Goal: Task Accomplishment & Management: Manage account settings

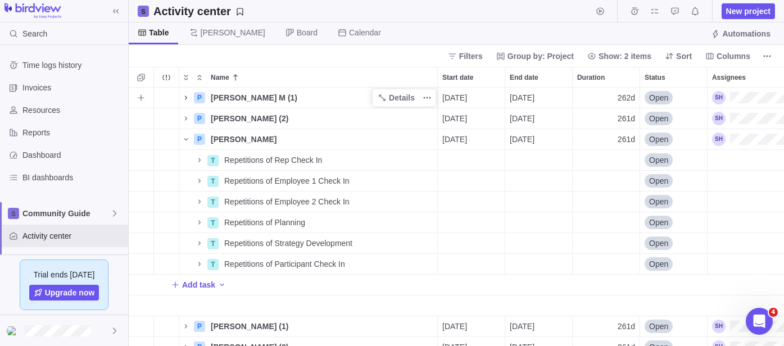
click at [188, 98] on icon "Name" at bounding box center [186, 97] width 9 height 9
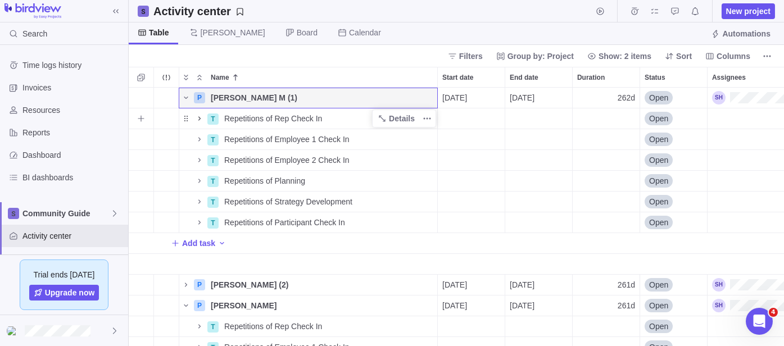
click at [200, 120] on icon "Name" at bounding box center [199, 118] width 9 height 9
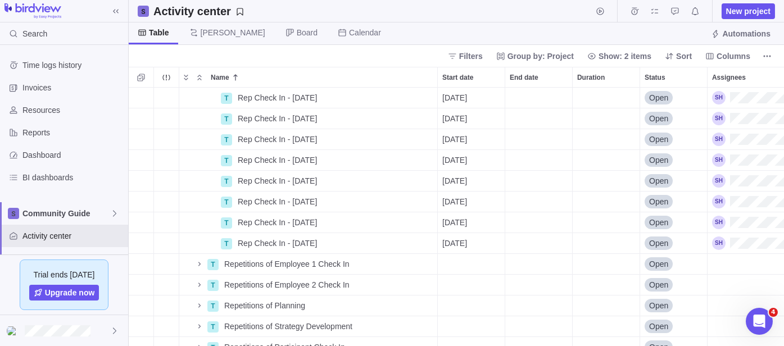
scroll to position [187, 0]
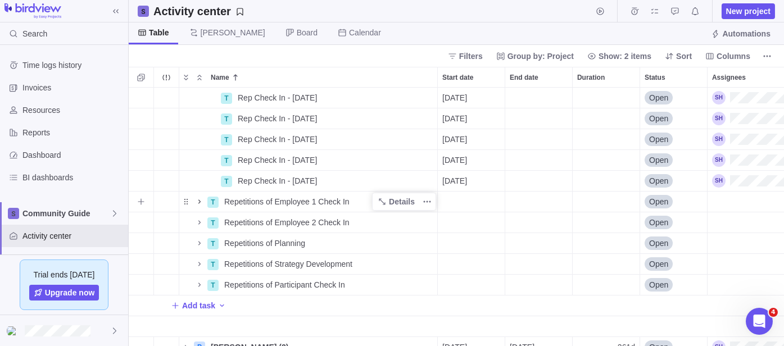
click at [197, 201] on icon "Name" at bounding box center [199, 201] width 9 height 9
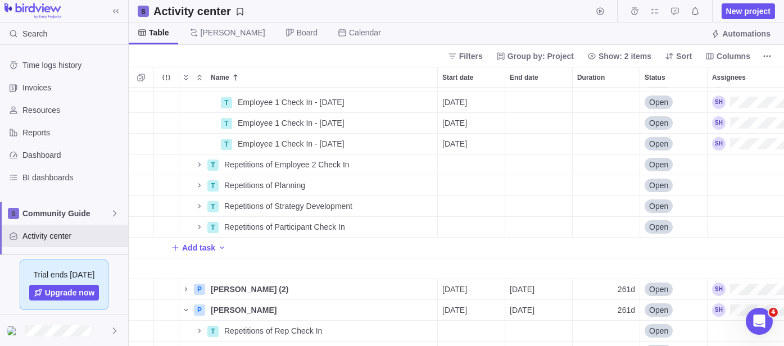
scroll to position [499, 0]
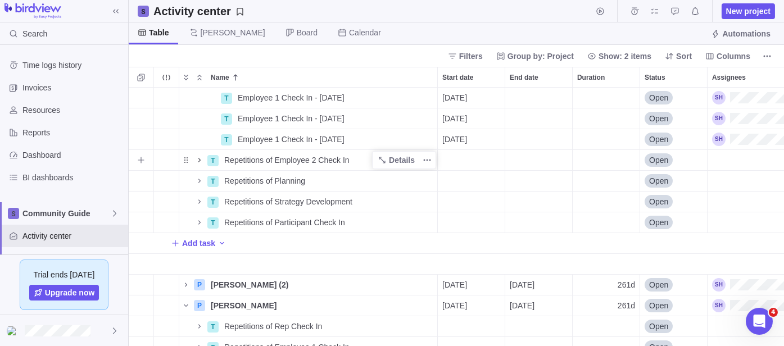
click at [199, 161] on icon "Name" at bounding box center [199, 160] width 2 height 4
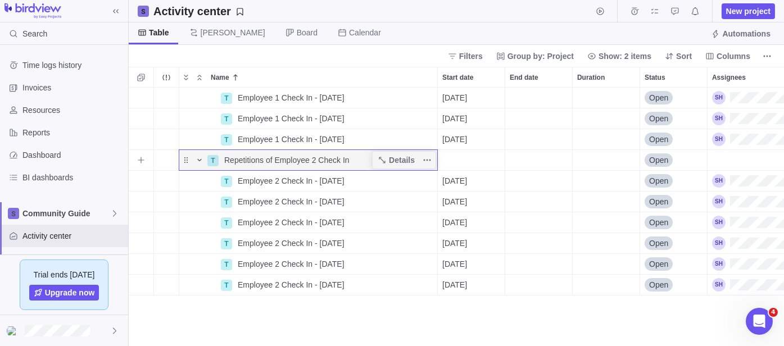
scroll to position [250, 0]
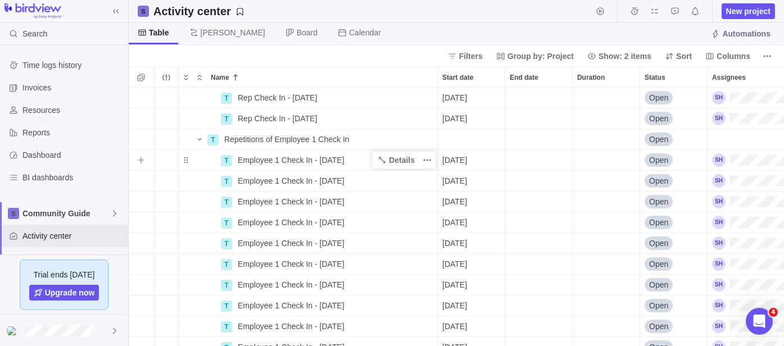
click at [265, 159] on span "Employee 1 Check In - [DATE]" at bounding box center [291, 160] width 107 height 11
click at [279, 155] on input "Employee 1 Check In - [DATE]" at bounding box center [335, 160] width 205 height 21
click at [240, 157] on input "Employee 1 Check In - [DATE]" at bounding box center [335, 160] width 205 height 21
click at [236, 159] on input "Employee 1 Check In - [DATE]" at bounding box center [335, 160] width 205 height 21
type input "Muna Employee 1 Check In - [DATE]"
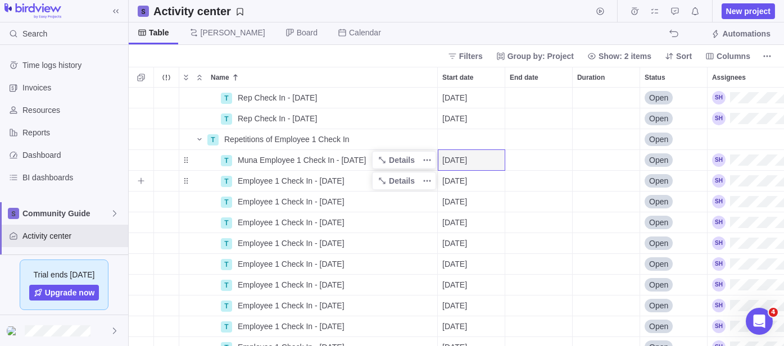
click at [248, 182] on span "Employee 1 Check In - [DATE]" at bounding box center [291, 180] width 107 height 11
click at [248, 182] on input "Employee 1 Check In - [DATE]" at bounding box center [335, 180] width 205 height 21
click at [234, 184] on input "Employee 1 Check In - [DATE]" at bounding box center [335, 180] width 205 height 21
drag, startPoint x: 259, startPoint y: 178, endPoint x: 236, endPoint y: 182, distance: 22.8
click at [236, 182] on input "Muna Employee 1 Check In - [DATE]" at bounding box center [335, 180] width 205 height 21
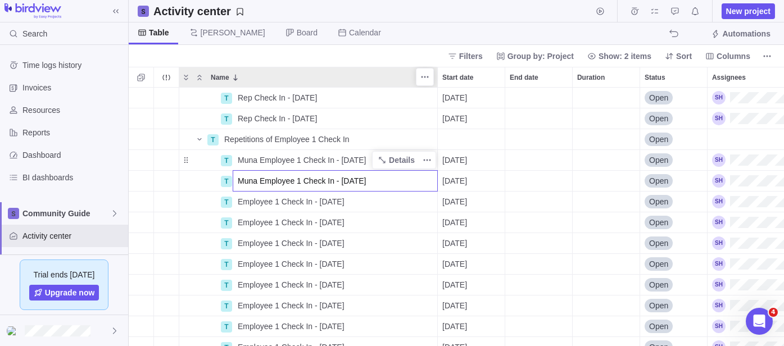
type input "Muna Employee 1 Check In - [DATE]"
click at [359, 78] on div "Name Start date End date Duration Status Assignees T Rep Check In - [DATE] Deta…" at bounding box center [457, 206] width 656 height 279
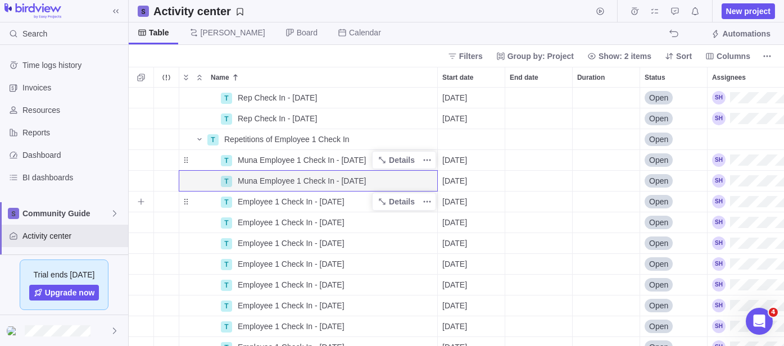
click at [267, 197] on span "Employee 1 Check In - [DATE]" at bounding box center [291, 201] width 107 height 11
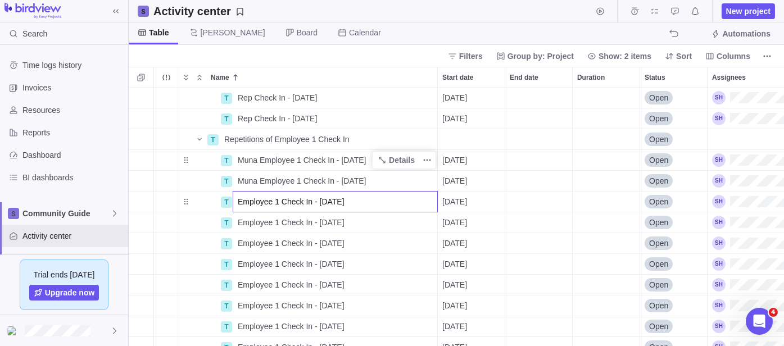
click at [240, 205] on input "Employee 1 Check In - [DATE]" at bounding box center [335, 201] width 205 height 21
click at [238, 205] on input "Employee 1 Check In - [DATE]" at bounding box center [335, 201] width 205 height 21
type input "Muna Employee 1 Check In - [DATE]"
click at [255, 223] on div "T Rep Check In - [DATE] Details [DATE] Open T Rep Check In - [DATE] Details [DA…" at bounding box center [457, 217] width 656 height 259
click at [241, 223] on span "Employee 1 Check In - [DATE]" at bounding box center [291, 222] width 107 height 11
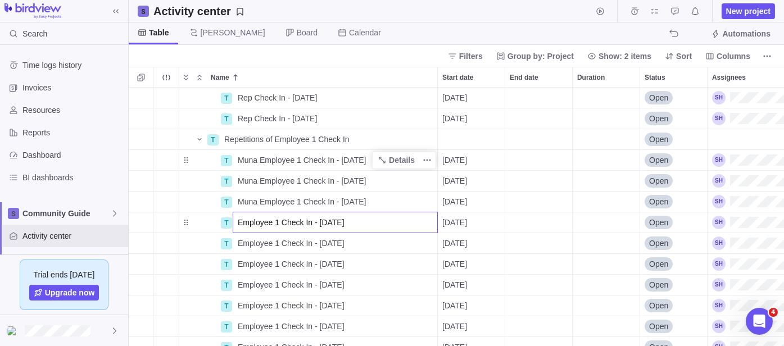
click at [237, 223] on input "Employee 1 Check In - [DATE]" at bounding box center [335, 222] width 205 height 21
type input "Muna Employee 1 Check In - [DATE]"
click at [245, 241] on div "T Rep Check In - [DATE] Details [DATE] Open T Rep Check In - [DATE] Details [DA…" at bounding box center [457, 217] width 656 height 259
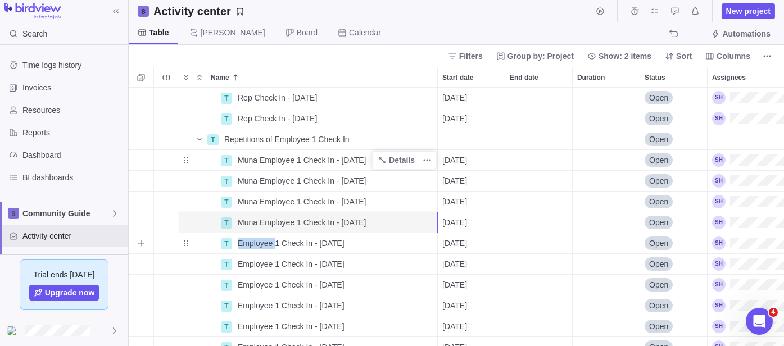
click at [245, 241] on span "Employee 1 Check In - [DATE]" at bounding box center [291, 243] width 107 height 11
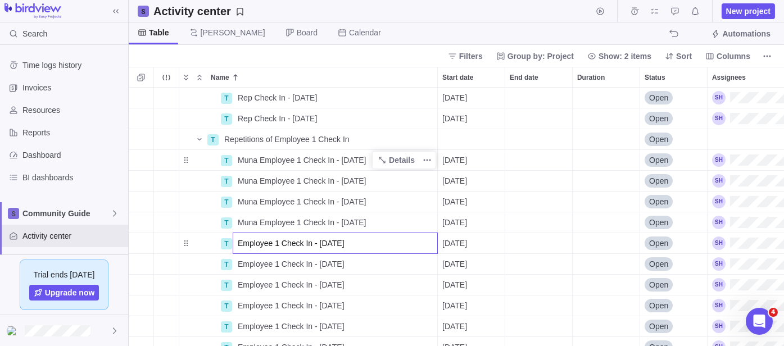
click at [234, 243] on input "Employee 1 Check In - [DATE]" at bounding box center [335, 243] width 205 height 21
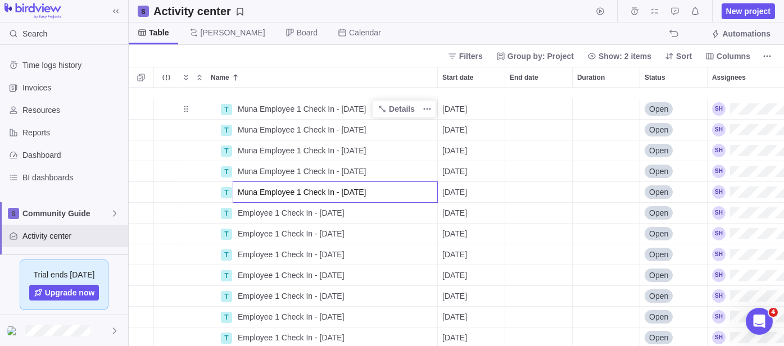
scroll to position [312, 0]
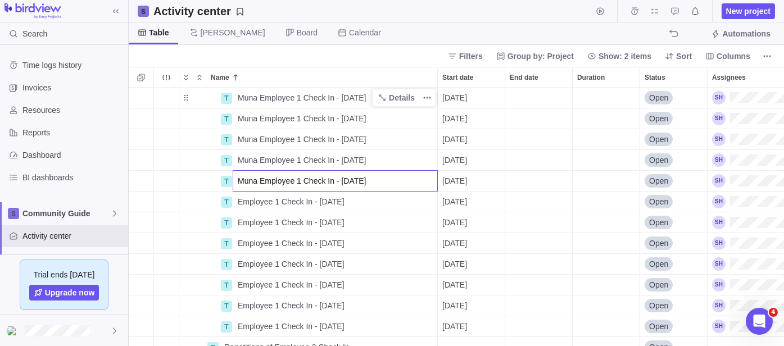
type input "Muna Employee 1 Check In - [DATE]"
click at [234, 202] on div "T Muna Employee 1 Check In - [DATE] Details [DATE] Open T Muna Employee 1 Check…" at bounding box center [457, 217] width 656 height 259
click at [234, 202] on div "Employee 1 Check In - [DATE]" at bounding box center [335, 202] width 204 height 20
click at [238, 201] on input "Employee 1 Check In - [DATE]" at bounding box center [335, 201] width 205 height 21
type input "Muna Employee 1 Check In - [DATE]"
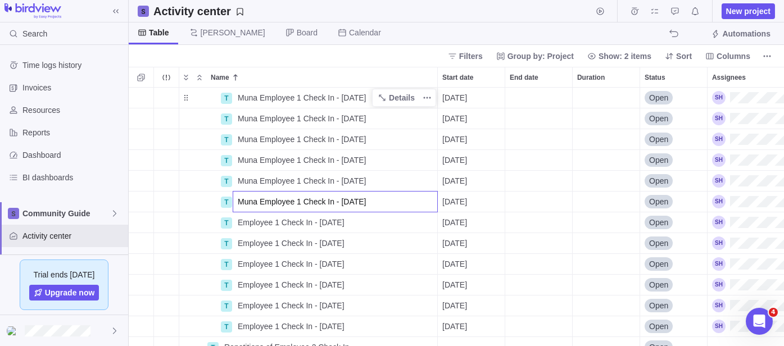
click at [238, 223] on div "T Muna Employee 1 Check In - [DATE] Details [DATE] Open T Muna Employee 1 Check…" at bounding box center [457, 217] width 656 height 259
click at [238, 223] on span "Employee 1 Check In - [DATE]" at bounding box center [291, 222] width 107 height 11
click at [238, 223] on input "Employee 1 Check In - [DATE]" at bounding box center [335, 222] width 205 height 21
click at [241, 220] on input "Employee 1 Check In - [DATE]" at bounding box center [335, 222] width 205 height 21
click at [238, 222] on input "Employee 1 Check In - [DATE]" at bounding box center [335, 222] width 205 height 21
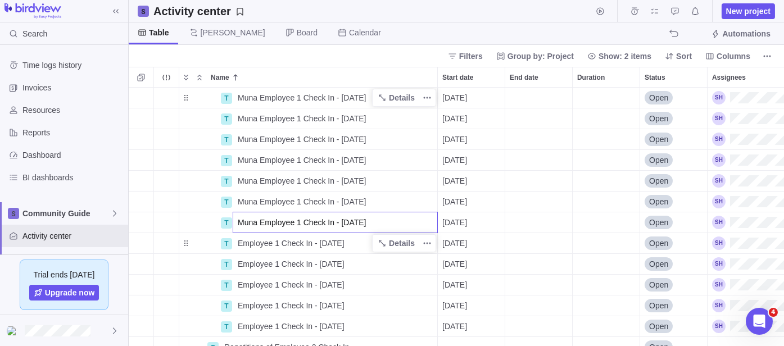
type input "Muna Employee 1 Check In - [DATE]"
click at [238, 241] on div "T Muna Employee 1 Check In - [DATE] Details [DATE] Open T Muna Employee 1 Check…" at bounding box center [457, 217] width 656 height 259
click at [238, 241] on span "Employee 1 Check In - [DATE]" at bounding box center [291, 243] width 107 height 11
click at [238, 241] on input "Employee 1 Check In - [DATE]" at bounding box center [335, 243] width 205 height 21
click at [239, 241] on input "Employee 1 Check In - [DATE]" at bounding box center [335, 243] width 205 height 21
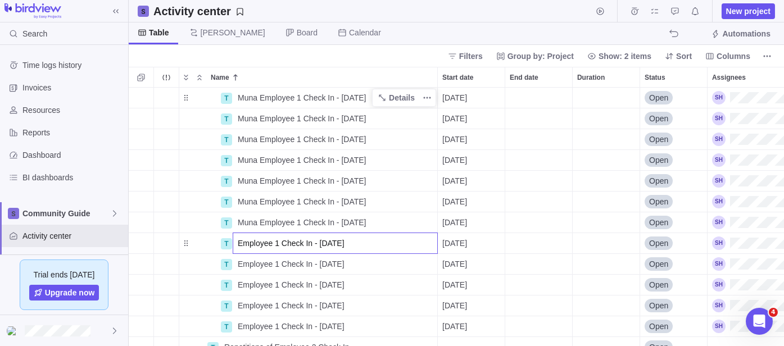
drag, startPoint x: 257, startPoint y: 238, endPoint x: 248, endPoint y: 243, distance: 10.1
click at [257, 239] on input "Employee 1 Check In - [DATE]" at bounding box center [335, 243] width 205 height 21
click at [239, 243] on input "Employee 1 Check In - [DATE]" at bounding box center [335, 243] width 205 height 21
click at [237, 243] on input "Employee 1 Check In - [DATE]" at bounding box center [335, 243] width 205 height 21
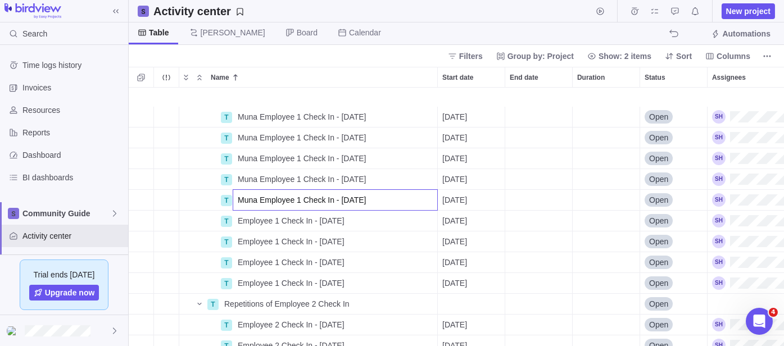
scroll to position [374, 0]
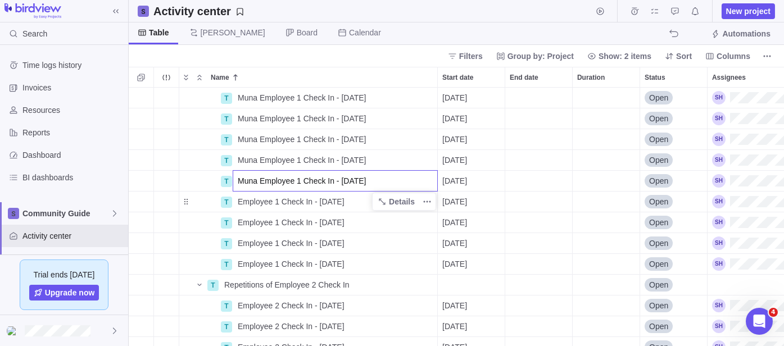
type input "Muna Employee 1 Check In - [DATE]"
click at [240, 200] on div "T Muna Employee 1 Check In - [DATE] Details [DATE] Open T Muna Employee 1 Check…" at bounding box center [457, 217] width 656 height 259
click at [241, 203] on span "Employee 1 Check In - [DATE]" at bounding box center [291, 201] width 107 height 11
click at [239, 204] on input "Employee 1 Check In - [DATE]" at bounding box center [335, 201] width 205 height 21
click at [237, 205] on input "Employee 1 Check In - [DATE]" at bounding box center [335, 201] width 205 height 21
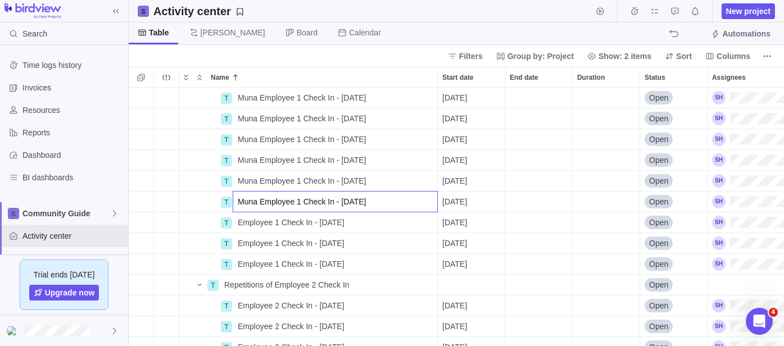
type input "Muna Employee 1 Check In - [DATE]"
click at [238, 219] on div "T Muna Employee 1 Check In - [DATE] Details [DATE] Open T Muna Employee 1 Check…" at bounding box center [457, 217] width 656 height 259
click at [238, 219] on span "Employee 1 Check In - [DATE]" at bounding box center [291, 222] width 107 height 11
click at [238, 219] on input "Employee 1 Check In - [DATE]" at bounding box center [335, 222] width 205 height 21
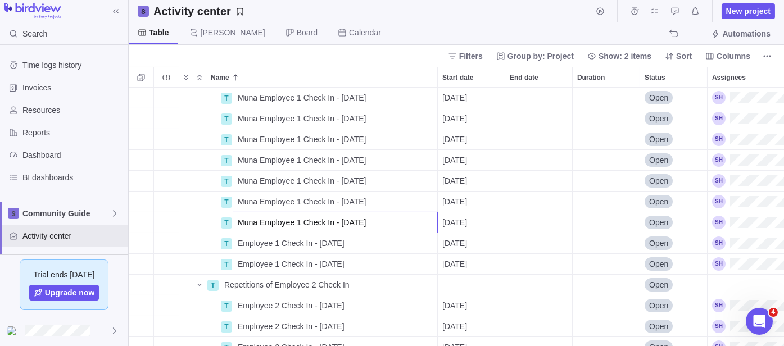
type input "Muna Employee 1 Check In - [DATE]"
click at [237, 241] on div "T Muna Employee 1 Check In - [DATE] Details [DATE] Open T Muna Employee 1 Check…" at bounding box center [457, 217] width 656 height 259
click at [238, 241] on span "Employee 1 Check In - [DATE]" at bounding box center [291, 243] width 107 height 11
click at [239, 241] on input "Employee 1 Check In - [DATE]" at bounding box center [335, 243] width 205 height 21
type input "Muna Employee 1 Check In - [DATE]"
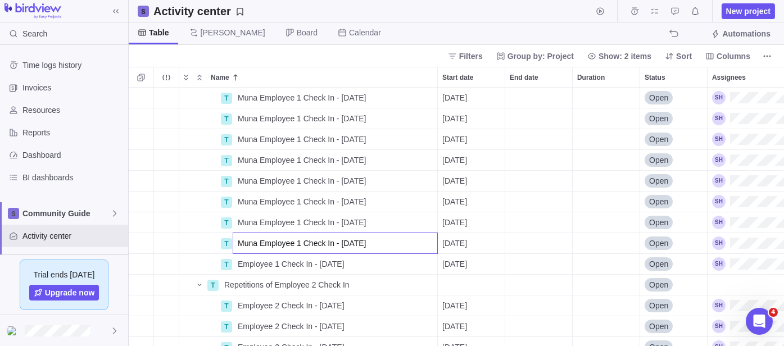
click at [240, 261] on div "T Muna Employee 1 Check In - [DATE] Details [DATE] Open T Muna Employee 1 Check…" at bounding box center [457, 217] width 656 height 259
click at [240, 261] on span "Employee 1 Check In - [DATE]" at bounding box center [291, 264] width 107 height 11
click at [240, 261] on input "Employee 1 Check In - [DATE]" at bounding box center [335, 264] width 205 height 21
click at [238, 264] on input "Employee 1 Check In - [DATE]" at bounding box center [335, 264] width 205 height 21
type input "Muna Employee 1 Check In - [DATE]"
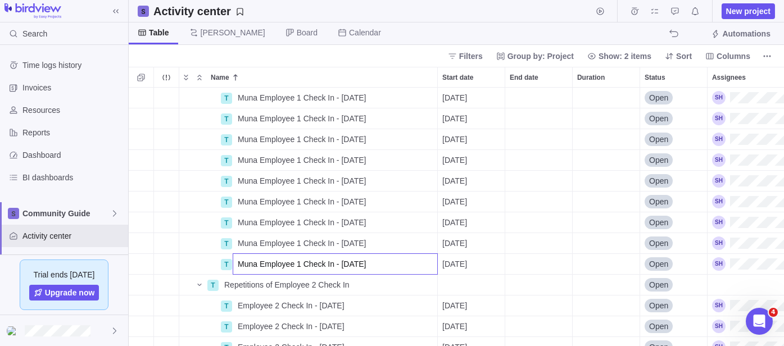
click at [417, 16] on body "Search Time logs history Invoices Resources Reports Dashboard BI dashboards Com…" at bounding box center [392, 173] width 784 height 346
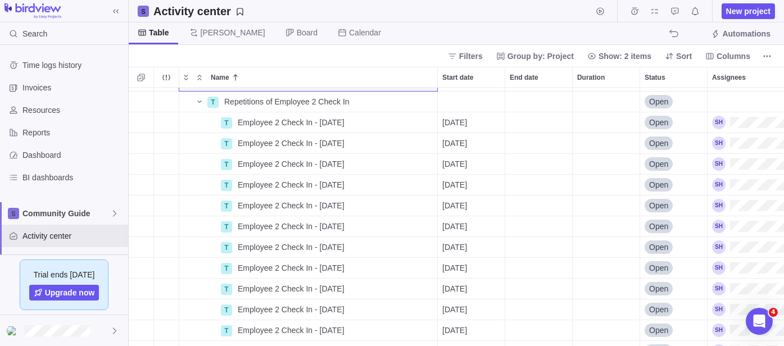
scroll to position [562, 0]
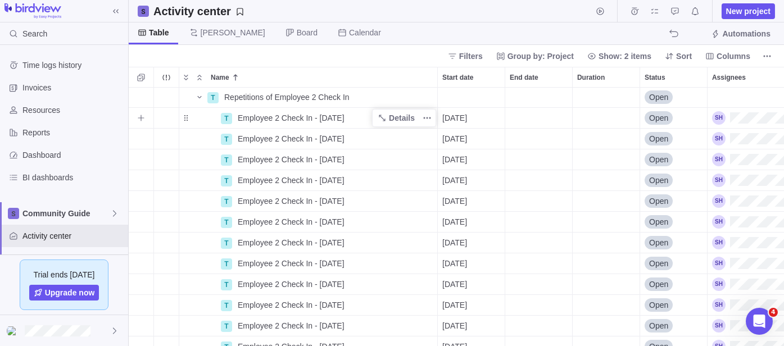
click at [248, 120] on span "Employee 2 Check In - [DATE]" at bounding box center [291, 117] width 107 height 11
click at [255, 119] on input "Employee 2 Check In - [DATE]" at bounding box center [335, 117] width 205 height 21
click at [236, 120] on input "Employee 2 Check In - [DATE]" at bounding box center [335, 117] width 205 height 21
type input "[PERSON_NAME] Employee 2 Check In - [DATE]"
click at [242, 141] on div "T Repetitions of Employee 2 Check In Details Open T Jamal Employee 2 Check In -…" at bounding box center [457, 217] width 656 height 259
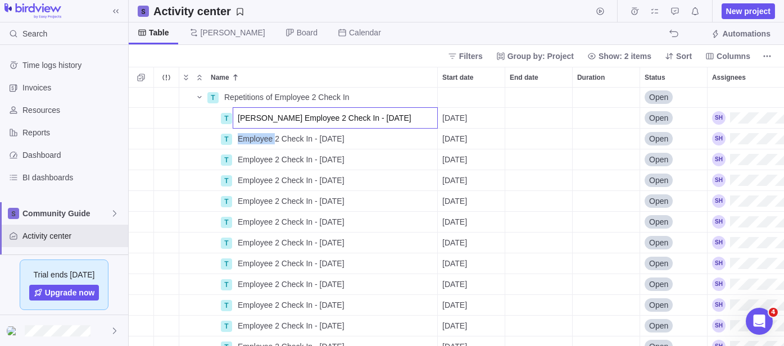
click at [242, 141] on span "Employee 2 Check In - [DATE]" at bounding box center [291, 138] width 107 height 11
click at [240, 142] on input "Employee 2 Check In - [DATE]" at bounding box center [335, 138] width 205 height 21
click at [238, 143] on input "Employee 2 Check In - [DATE]" at bounding box center [335, 138] width 205 height 21
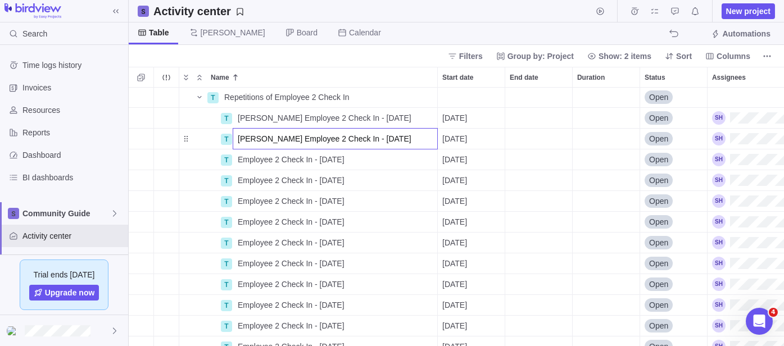
drag, startPoint x: 259, startPoint y: 138, endPoint x: 237, endPoint y: 138, distance: 21.9
click at [237, 138] on input "[PERSON_NAME] Employee 2 Check In - [DATE]" at bounding box center [335, 138] width 205 height 21
type input "[PERSON_NAME] Employee 2 Check In - [DATE]"
click at [247, 161] on div "T Repetitions of Employee 2 Check In Details Open T Jamal Employee 2 Check In -…" at bounding box center [457, 217] width 656 height 259
click at [247, 161] on span "Employee 2 Check In - [DATE]" at bounding box center [291, 159] width 107 height 11
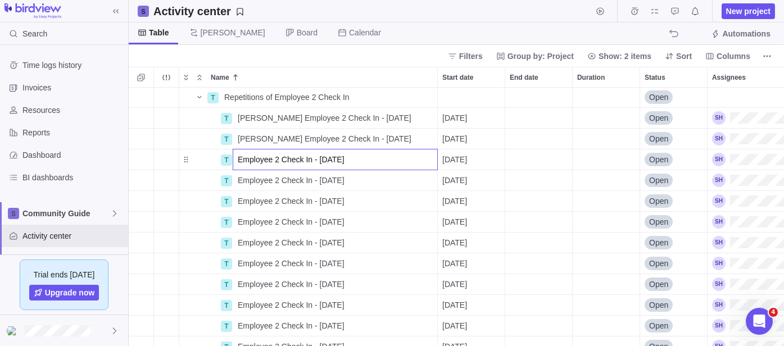
click at [236, 162] on input "Employee 2 Check In - [DATE]" at bounding box center [335, 159] width 205 height 21
click at [238, 162] on input "Employee 2 Check In - [DATE]" at bounding box center [335, 159] width 205 height 21
type input "[PERSON_NAME] Employee 2 Check In - [DATE]"
click at [238, 177] on div "T Repetitions of Employee 2 Check In Details Open T Jamal Employee 2 Check In -…" at bounding box center [457, 217] width 656 height 259
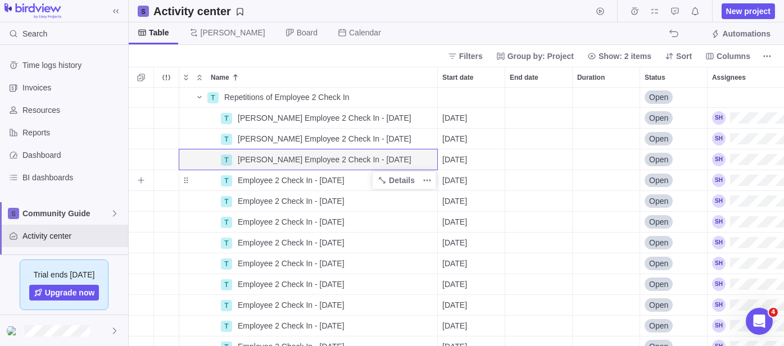
click at [240, 179] on span "Employee 2 Check In - [DATE]" at bounding box center [291, 180] width 107 height 11
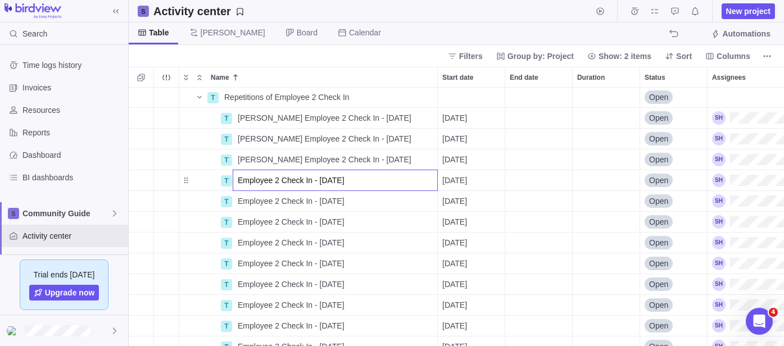
click at [237, 183] on input "Employee 2 Check In - [DATE]" at bounding box center [335, 180] width 205 height 21
type input "[PERSON_NAME] Employee 2 Check In - [DATE]"
click at [238, 203] on div "T Repetitions of Employee 2 Check In Details Open T Jamal Employee 2 Check In -…" at bounding box center [457, 217] width 656 height 259
click at [238, 203] on span "Employee 2 Check In - [DATE]" at bounding box center [291, 201] width 107 height 11
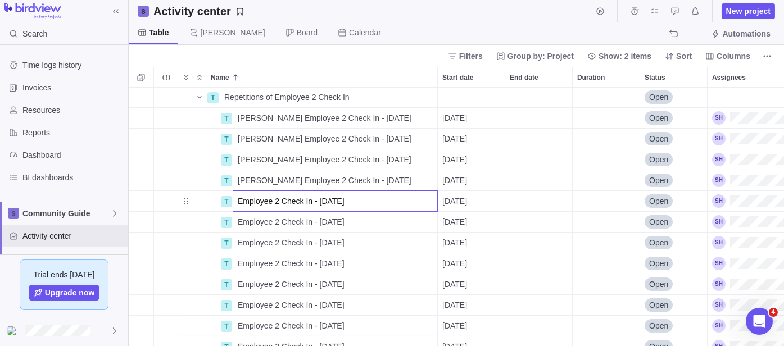
click at [241, 201] on input "Employee 2 Check In - [DATE]" at bounding box center [335, 201] width 205 height 21
click at [238, 203] on input "Employee 2 Check In - [DATE]" at bounding box center [335, 201] width 205 height 21
type input "[PERSON_NAME] Employee 2 Check In - [DATE]"
click at [237, 222] on div "T Repetitions of Employee 2 Check In Details Open T Jamal Employee 2 Check In -…" at bounding box center [457, 217] width 656 height 259
click at [237, 222] on div "Employee 2 Check In - [DATE]" at bounding box center [335, 222] width 204 height 20
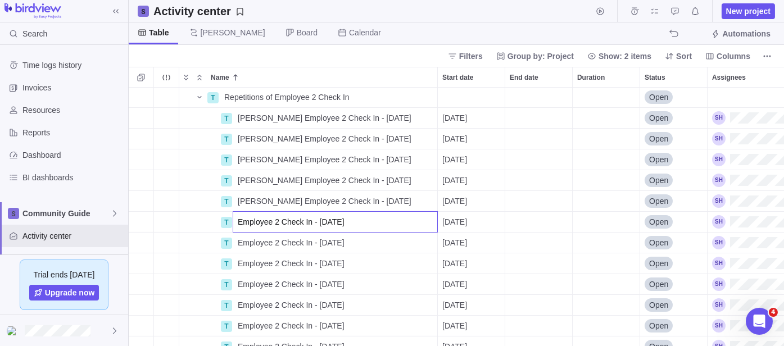
click at [237, 222] on input "Employee 2 Check In - [DATE]" at bounding box center [335, 221] width 205 height 21
click at [238, 221] on input "Employee 2 Check In - [DATE]" at bounding box center [335, 221] width 205 height 21
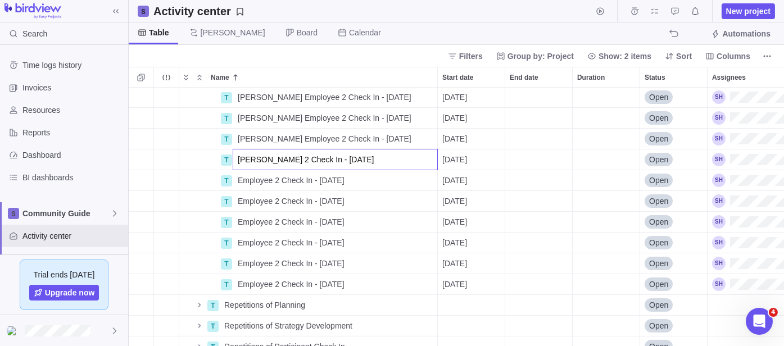
type input "[PERSON_NAME] 2 Check In - [DATE]"
click at [240, 177] on div "T Jamal Employee 2 Check In - [DATE] Details [DATE] Open T Jamal Employee 2 Che…" at bounding box center [457, 217] width 656 height 259
click at [240, 177] on span "Employee 2 Check In - [DATE]" at bounding box center [291, 180] width 107 height 11
click at [237, 181] on input "Employee 2 Check In - [DATE]" at bounding box center [335, 180] width 205 height 21
click at [239, 180] on input "Employee 2 Check In - [DATE]" at bounding box center [335, 180] width 205 height 21
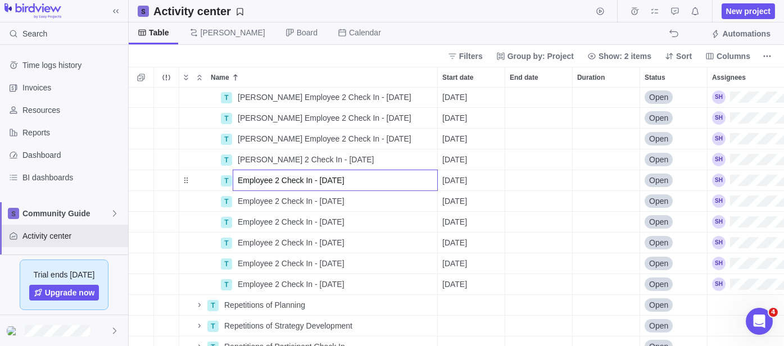
click at [237, 181] on input "Employee 2 Check In - [DATE]" at bounding box center [335, 180] width 205 height 21
type input "[PERSON_NAME] Employee 2 Check In - [DATE]"
click at [240, 202] on div "T Jamal Employee 2 Check In - [DATE] Details [DATE] Open T Jamal Employee 2 Che…" at bounding box center [457, 217] width 656 height 259
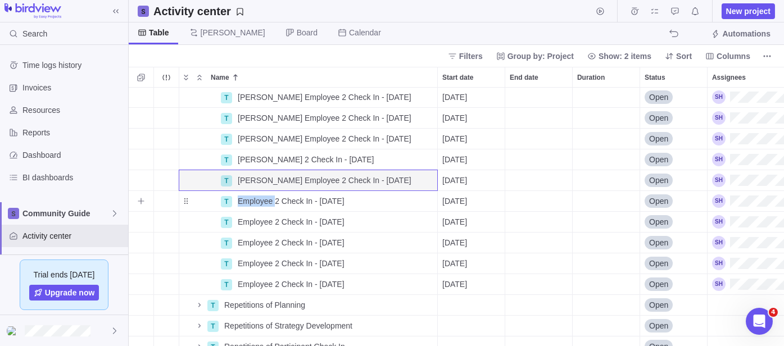
click at [240, 202] on span "Employee 2 Check In - [DATE]" at bounding box center [291, 201] width 107 height 11
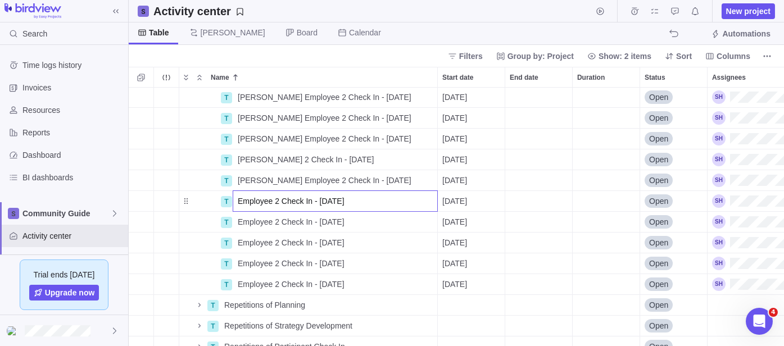
click at [238, 202] on input "Employee 2 Check In - [DATE]" at bounding box center [335, 201] width 205 height 21
type input "[PERSON_NAME] Employee 2 Check In - [DATE]"
click at [245, 220] on div "T Jamal Employee 2 Check In - [DATE] Details [DATE] Open T Jamal Employee 2 Che…" at bounding box center [457, 217] width 656 height 259
click at [245, 220] on span "Employee 2 Check In - [DATE]" at bounding box center [291, 221] width 107 height 11
click at [241, 220] on input "Employee 2 Check In - [DATE]" at bounding box center [335, 221] width 205 height 21
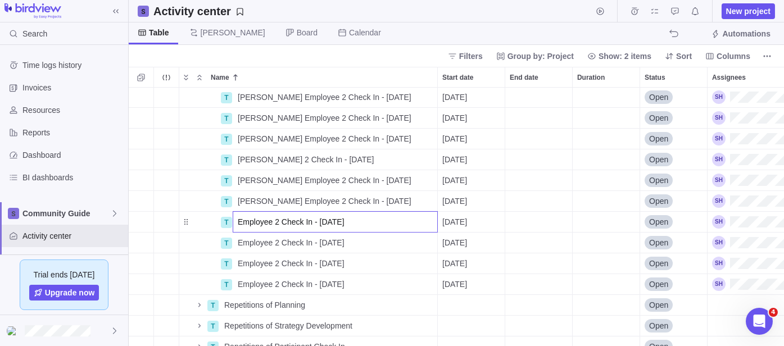
click at [240, 222] on input "Employee 2 Check In - [DATE]" at bounding box center [335, 221] width 205 height 21
click at [239, 223] on input "Employee 2 Check In - [DATE]" at bounding box center [335, 221] width 205 height 21
click at [239, 225] on input "Employee 2 Check In - [DATE]" at bounding box center [335, 221] width 205 height 21
click at [236, 220] on input "Employee 2 Check In - [DATE]" at bounding box center [335, 221] width 205 height 21
type input "[PERSON_NAME] Employee 2 Check In - [DATE]"
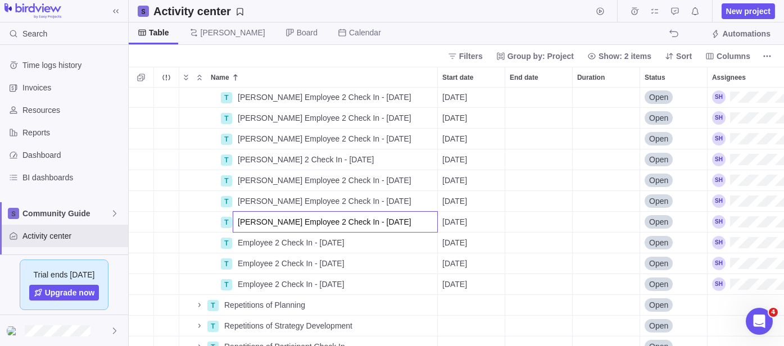
click at [247, 237] on div "T Jamal Employee 2 Check In - [DATE] Details [DATE] Open T Jamal Employee 2 Che…" at bounding box center [457, 217] width 656 height 259
click at [252, 239] on span "Employee 2 Check In - [DATE]" at bounding box center [291, 242] width 107 height 11
click at [238, 243] on input "Employee 2 Check In - [DATE]" at bounding box center [335, 242] width 205 height 21
click at [239, 242] on input "Employee 2 Check In - [DATE]" at bounding box center [335, 242] width 205 height 21
click at [240, 239] on input "Employee 2 Check In - [DATE]" at bounding box center [335, 242] width 205 height 21
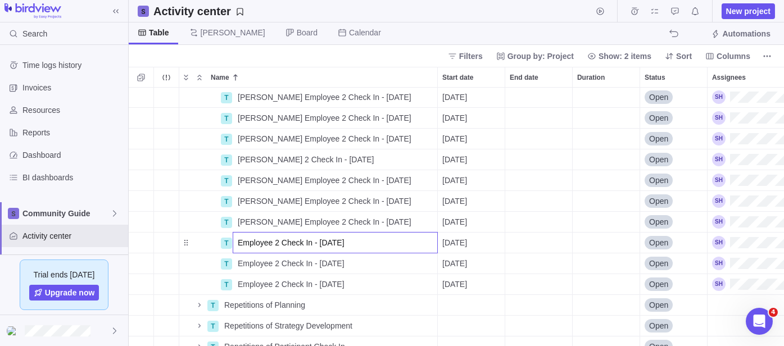
click at [237, 241] on input "Employee 2 Check In - [DATE]" at bounding box center [335, 242] width 205 height 21
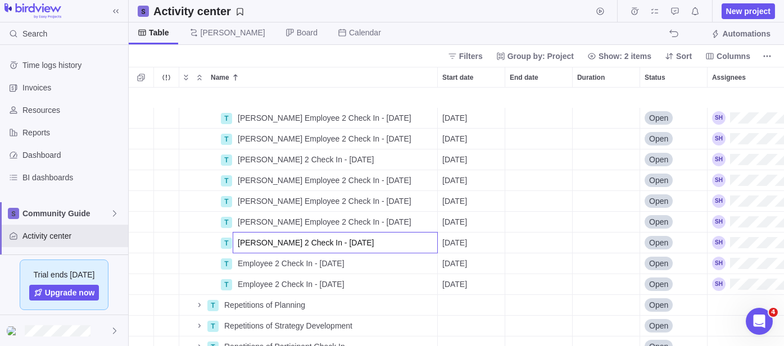
scroll to position [749, 0]
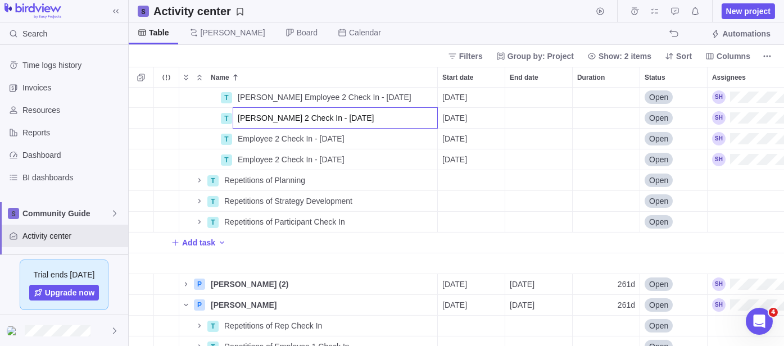
type input "[PERSON_NAME] 2 Check In - [DATE]"
click at [245, 141] on div "[PERSON_NAME] Employee 2 Check In - [DATE] Details [DATE] Open T Jamal Employee…" at bounding box center [457, 217] width 656 height 259
click at [245, 141] on span "Employee 2 Check In - [DATE]" at bounding box center [291, 138] width 107 height 11
click at [237, 145] on input "Employee 2 Check In - [DATE]" at bounding box center [335, 138] width 205 height 21
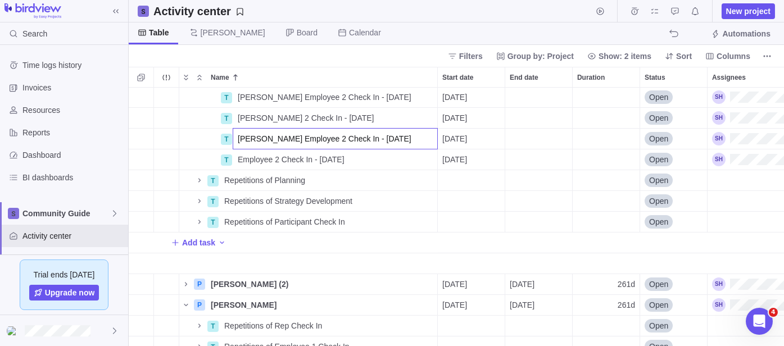
type input "[PERSON_NAME] Employee 2 Check In - [DATE]"
click at [247, 161] on div "[PERSON_NAME] Employee 2 Check In - [DATE] Details [DATE] Open T Jamal Employee…" at bounding box center [457, 217] width 656 height 259
click at [247, 161] on span "Employee 2 Check In - [DATE]" at bounding box center [291, 159] width 107 height 11
click at [237, 161] on input "Employee 2 Check In - [DATE]" at bounding box center [335, 159] width 205 height 21
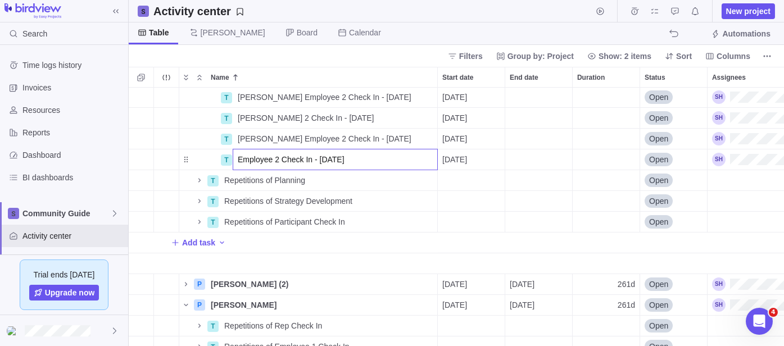
click at [238, 156] on input "Employee 2 Check In - [DATE]" at bounding box center [335, 159] width 205 height 21
click at [243, 162] on input "Employee 2 Check In - [DATE]" at bounding box center [335, 159] width 205 height 21
click at [237, 159] on input "Employee 2 Check In - [DATE]" at bounding box center [335, 159] width 205 height 21
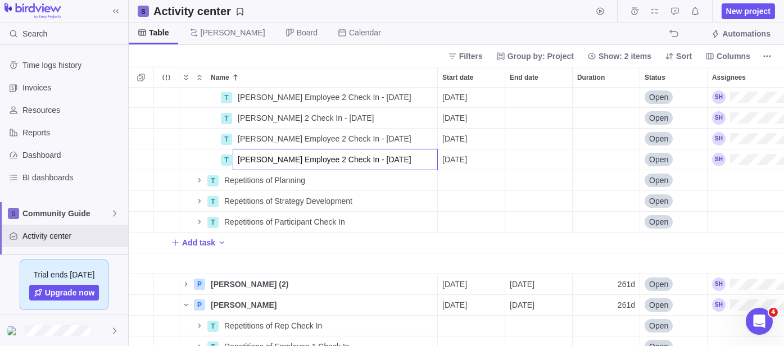
type input "[PERSON_NAME] Employee 2 Check In - [DATE]"
click at [313, 255] on div "[PERSON_NAME] Employee 2 Check In - [DATE] Details [DATE] Open T Jamal Employee…" at bounding box center [457, 217] width 656 height 259
click at [281, 223] on span "Repetitions of Participant Check In" at bounding box center [284, 221] width 121 height 11
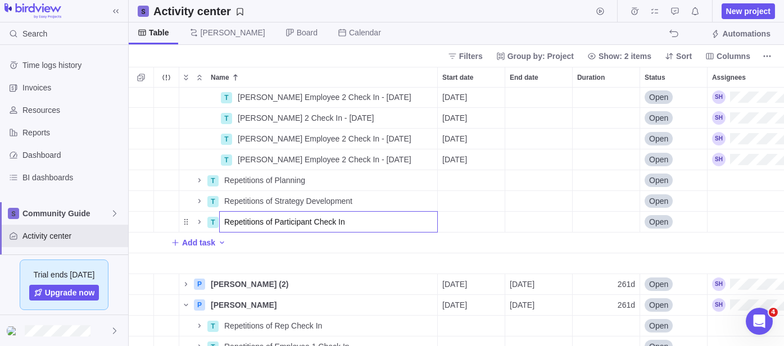
click at [200, 223] on div "[PERSON_NAME] Employee 2 Check In - [DATE] Details [DATE] Open T Jamal Employee…" at bounding box center [457, 217] width 656 height 259
click at [202, 219] on icon "Name" at bounding box center [199, 222] width 9 height 9
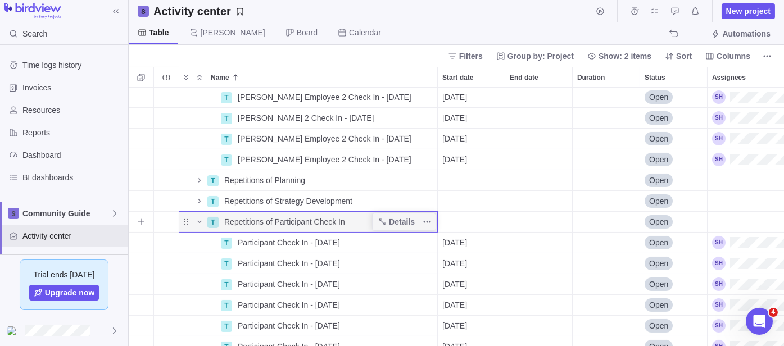
click at [186, 225] on div "Name" at bounding box center [192, 222] width 27 height 16
click at [431, 223] on icon "More actions" at bounding box center [427, 222] width 9 height 9
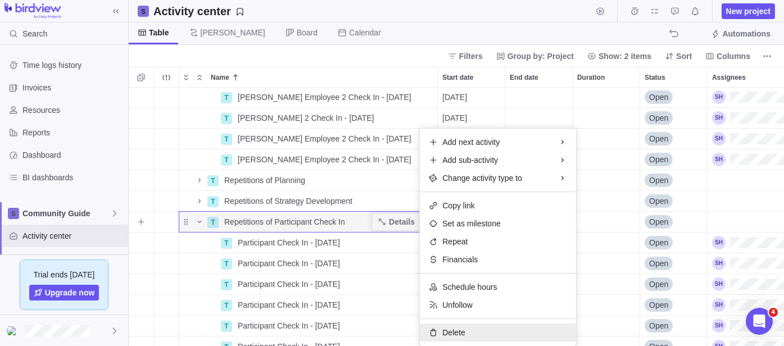
click at [459, 329] on span "Delete" at bounding box center [453, 332] width 22 height 11
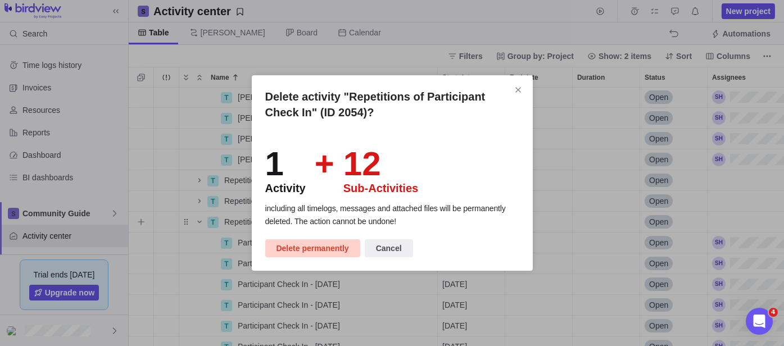
click at [305, 251] on span "Delete permanently" at bounding box center [313, 248] width 73 height 13
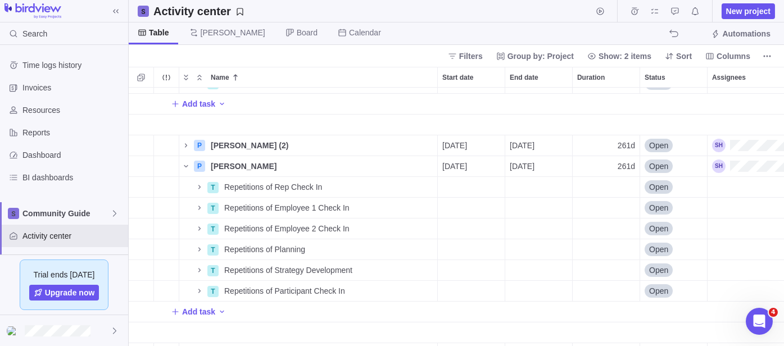
scroll to position [874, 0]
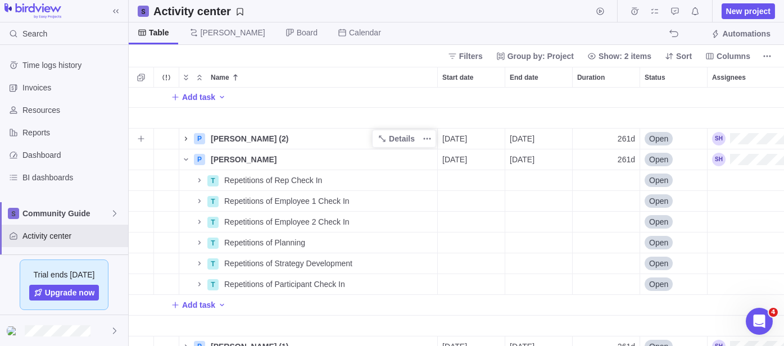
click at [184, 143] on span "Name" at bounding box center [185, 139] width 13 height 16
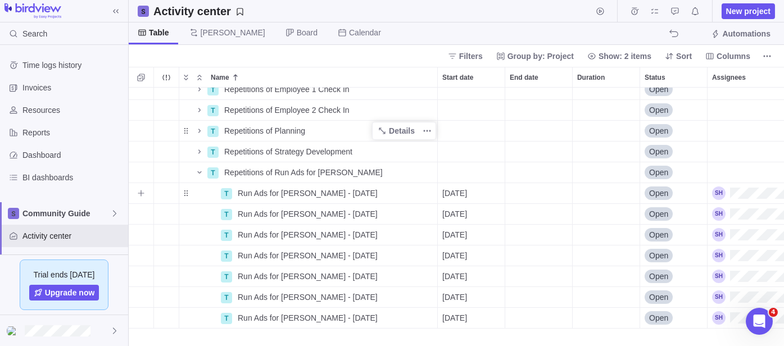
scroll to position [937, 0]
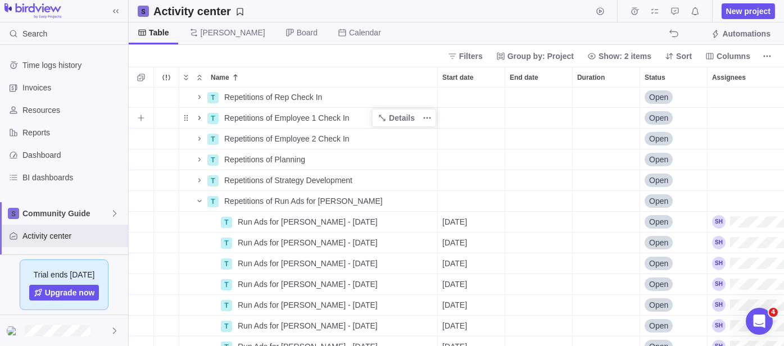
click at [202, 120] on icon "Name" at bounding box center [199, 118] width 9 height 9
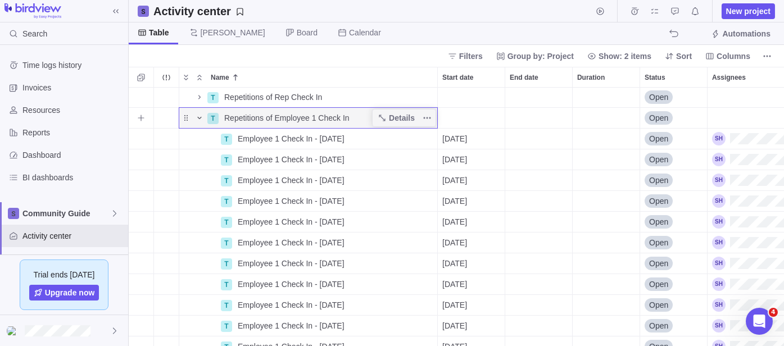
click at [201, 122] on span "Name" at bounding box center [199, 118] width 13 height 16
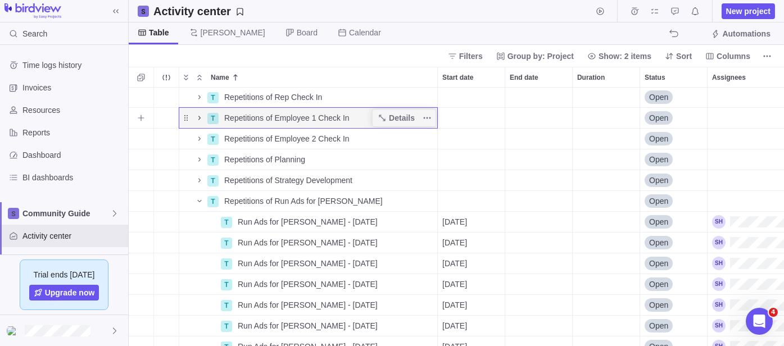
click at [199, 120] on icon "Name" at bounding box center [199, 118] width 9 height 9
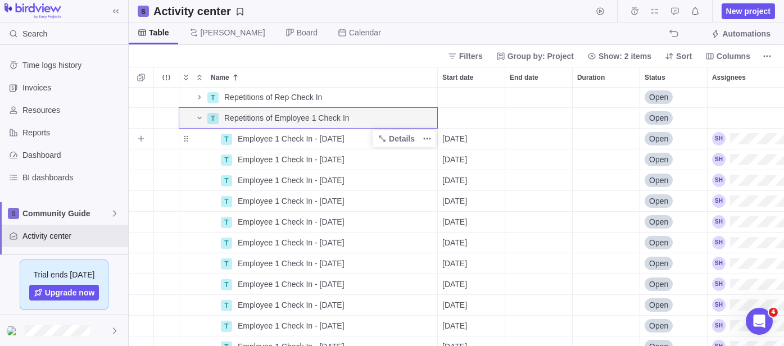
click at [263, 140] on span "Employee 1 Check In - [DATE]" at bounding box center [291, 138] width 107 height 11
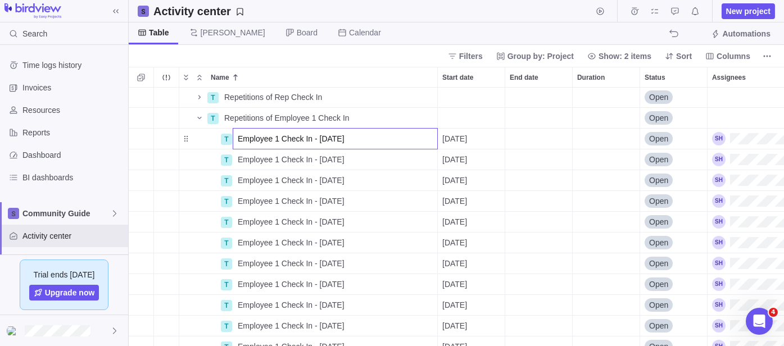
click at [263, 140] on input "Employee 1 Check In - [DATE]" at bounding box center [335, 138] width 205 height 21
click at [243, 141] on input "Employee 1 Check In - [DATE]" at bounding box center [335, 138] width 205 height 21
click at [238, 141] on input "Employee 1 Check In - [DATE]" at bounding box center [335, 138] width 205 height 21
click at [238, 139] on input "[PERSON_NAME] Employee 1 Check In - [DATE]" at bounding box center [335, 138] width 205 height 21
type input "[PERSON_NAME] Employee 1 Check In - [DATE]"
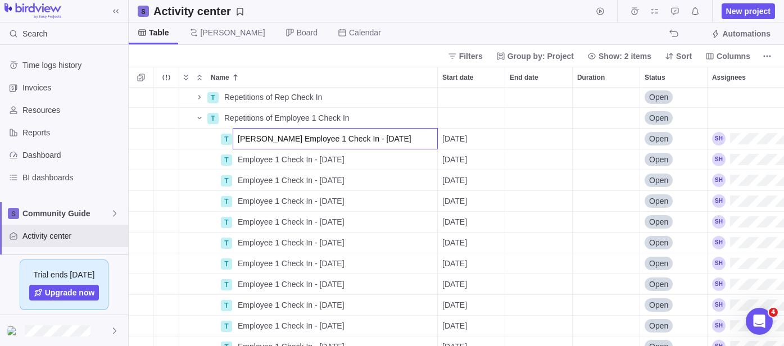
click at [243, 159] on div "T Repetitions of Rep Check In Details Open T Repetitions of Employee 1 Check In…" at bounding box center [457, 217] width 656 height 259
click at [243, 159] on span "Employee 1 Check In - [DATE]" at bounding box center [291, 159] width 107 height 11
click at [239, 159] on input "Employee 1 Check In - [DATE]" at bounding box center [335, 159] width 205 height 21
click at [237, 160] on input "Employee 1 Check In - [DATE]" at bounding box center [335, 159] width 205 height 21
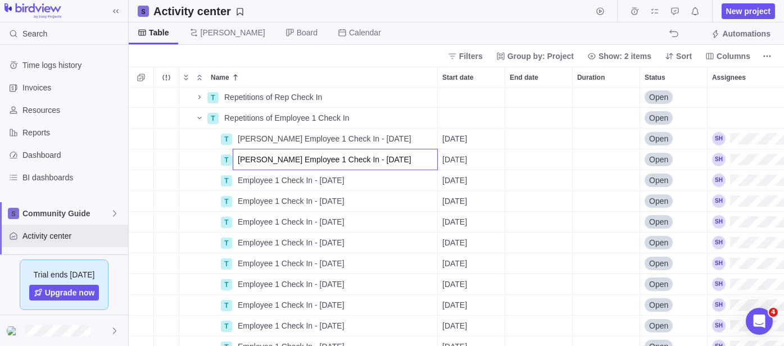
type input "[PERSON_NAME] Employee 1 Check In - [DATE]"
click at [238, 180] on div "T Repetitions of Rep Check In Details Open T Repetitions of Employee 1 Check In…" at bounding box center [457, 217] width 656 height 259
click at [238, 180] on span "Employee 1 Check In - [DATE]" at bounding box center [291, 180] width 107 height 11
click at [238, 180] on input "Employee 1 Check In - [DATE]" at bounding box center [335, 180] width 205 height 21
click at [234, 183] on input "Employee 1 Check In - [DATE]" at bounding box center [335, 180] width 205 height 21
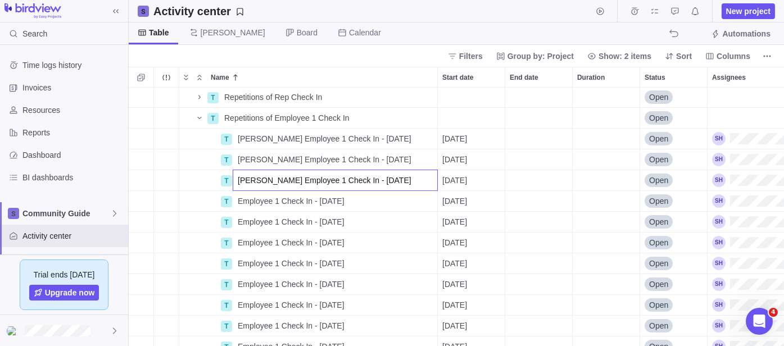
type input "[PERSON_NAME] Employee 1 Check In - [DATE]"
click at [237, 197] on div "T Repetitions of Rep Check In Details Open T Repetitions of Employee 1 Check In…" at bounding box center [457, 217] width 656 height 259
click at [238, 198] on span "Employee 1 Check In - [DATE]" at bounding box center [291, 201] width 107 height 11
click at [238, 198] on input "Employee 1 Check In - [DATE]" at bounding box center [335, 201] width 205 height 21
click at [237, 202] on input "Employee 1 Check In - [DATE]" at bounding box center [335, 201] width 205 height 21
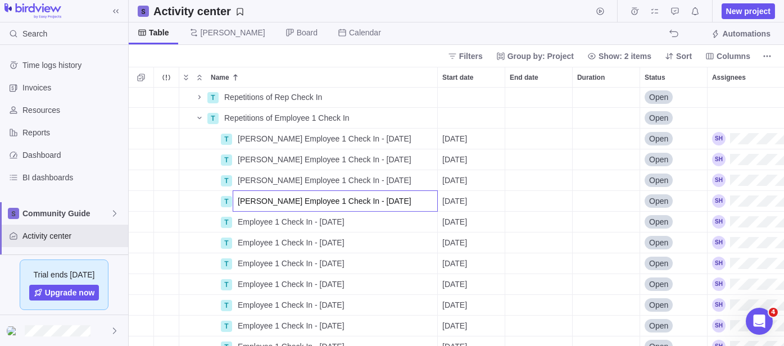
type input "[PERSON_NAME] Employee 1 Check In - [DATE]"
click at [241, 223] on div "T Repetitions of Rep Check In Details Open T Repetitions of Employee 1 Check In…" at bounding box center [457, 217] width 656 height 259
click at [242, 222] on span "Employee 1 Check In - [DATE]" at bounding box center [291, 221] width 107 height 11
click at [237, 220] on input "Employee 1 Check In - [DATE]" at bounding box center [335, 221] width 205 height 21
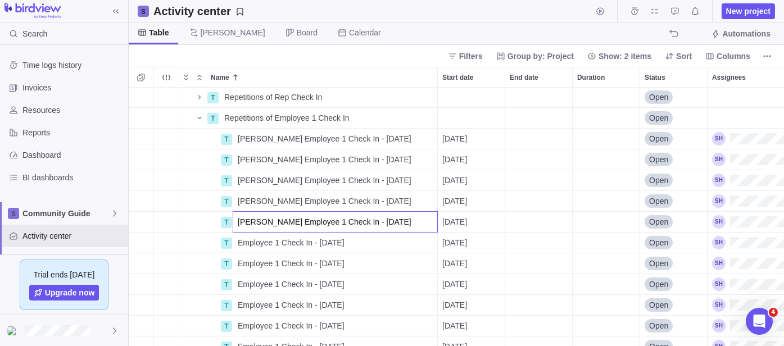
scroll to position [999, 0]
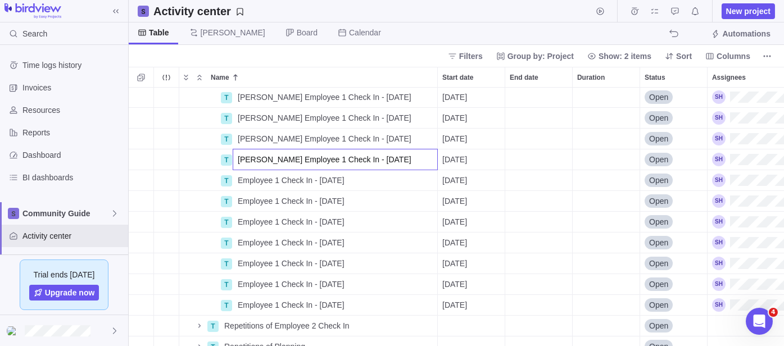
type input "[PERSON_NAME] Employee 1 Check In - [DATE]"
click at [236, 179] on div "T [PERSON_NAME] Employee 1 Check In - [DATE] Details [DATE] Open T [PERSON_NAME…" at bounding box center [457, 217] width 656 height 259
click at [236, 179] on div "Employee 1 Check In - [DATE]" at bounding box center [335, 180] width 204 height 20
click at [238, 179] on input "Employee 1 Check In - [DATE]" at bounding box center [335, 180] width 205 height 21
click at [238, 180] on input "[PERSON_NAME] Employee 1 Check In - [DATE]" at bounding box center [335, 180] width 205 height 21
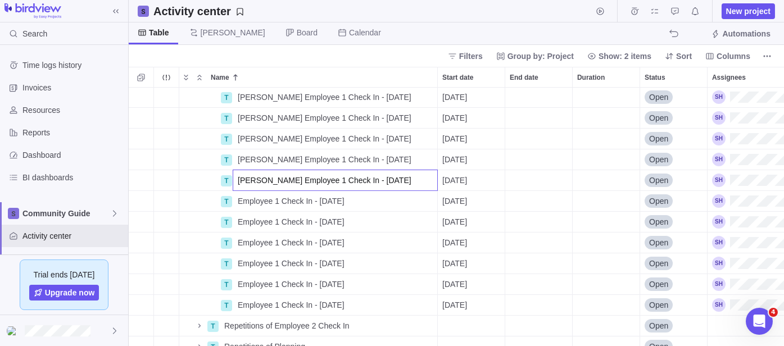
type input "[PERSON_NAME] Employee 1 Check In - [DATE]"
click at [242, 201] on div "T [PERSON_NAME] Employee 1 Check In - [DATE] Details [DATE] Open T [PERSON_NAME…" at bounding box center [457, 217] width 656 height 259
click at [242, 201] on span "Employee 1 Check In - [DATE]" at bounding box center [291, 201] width 107 height 11
click at [238, 201] on input "Employee 1 Check In - [DATE]" at bounding box center [335, 201] width 205 height 21
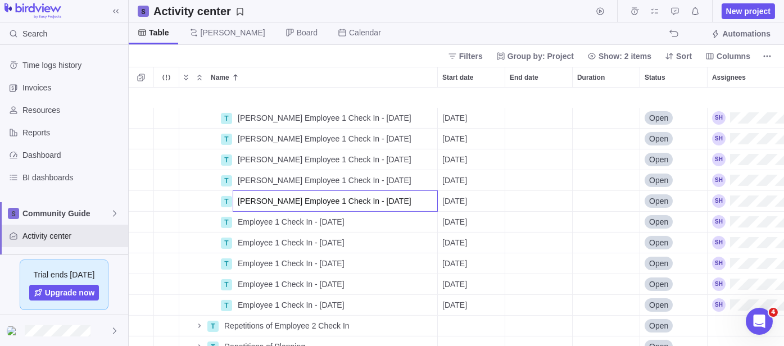
scroll to position [1061, 0]
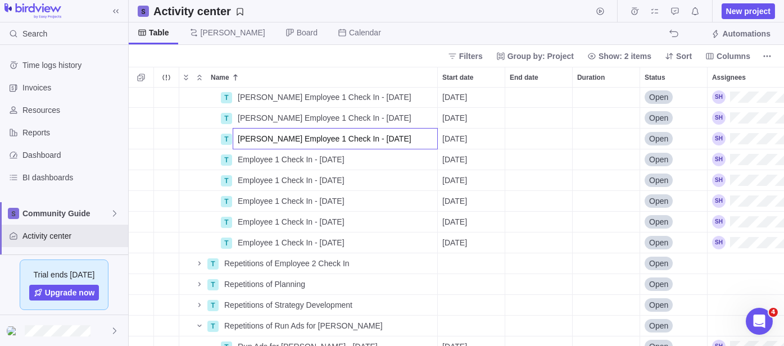
type input "[PERSON_NAME] Employee 1 Check In - [DATE]"
click at [243, 162] on div "T [PERSON_NAME] Employee 1 Check In - [DATE] Details [DATE] Open T [PERSON_NAME…" at bounding box center [457, 217] width 656 height 259
click at [243, 162] on span "Employee 1 Check In - [DATE]" at bounding box center [291, 159] width 107 height 11
click at [234, 165] on input "Employee 1 Check In - [DATE]" at bounding box center [335, 159] width 205 height 21
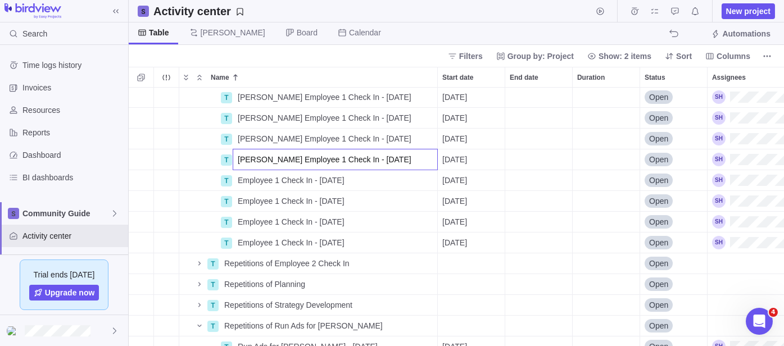
type input "[PERSON_NAME] Employee 1 Check In - [DATE]"
click at [241, 178] on div "T [PERSON_NAME] Employee 1 Check In - [DATE] Details [DATE] Open T [PERSON_NAME…" at bounding box center [457, 217] width 656 height 259
click at [241, 178] on span "Employee 1 Check In - [DATE]" at bounding box center [291, 180] width 107 height 11
click at [237, 179] on input "Employee 1 Check In - [DATE]" at bounding box center [335, 180] width 205 height 21
type input "[PERSON_NAME] Employee 1 Check In - [DATE]"
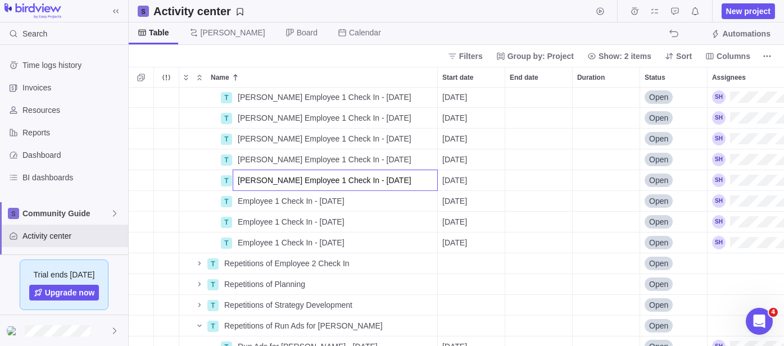
click at [241, 200] on div "T [PERSON_NAME] Employee 1 Check In - [DATE] Details [DATE] Open T [PERSON_NAME…" at bounding box center [457, 217] width 656 height 259
click at [241, 200] on span "Employee 1 Check In - [DATE]" at bounding box center [291, 201] width 107 height 11
click at [237, 200] on input "Employee 1 Check In - [DATE]" at bounding box center [335, 201] width 205 height 21
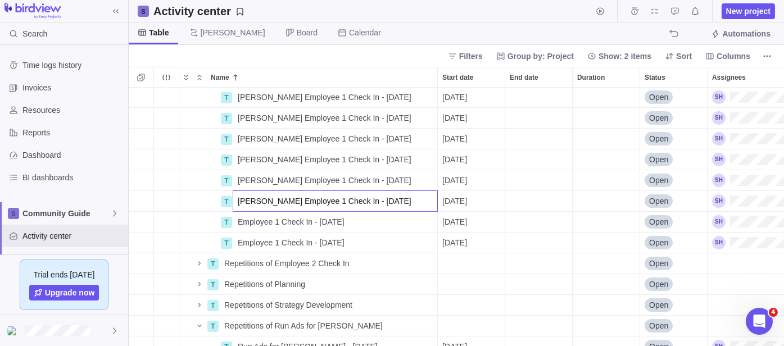
type input "[PERSON_NAME] Employee 1 Check In - [DATE]"
click at [238, 220] on div "T [PERSON_NAME] Employee 1 Check In - [DATE] Details [DATE] Open T [PERSON_NAME…" at bounding box center [457, 217] width 656 height 259
click at [238, 220] on span "Employee 1 Check In - [DATE]" at bounding box center [291, 221] width 107 height 11
click at [234, 222] on input "Employee 1 Check In - [DATE]" at bounding box center [335, 221] width 205 height 21
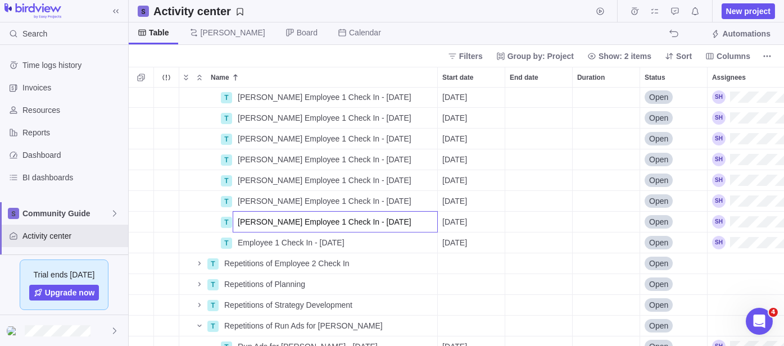
type input "[PERSON_NAME] Employee 1 Check In - [DATE]"
click at [238, 238] on div "T [PERSON_NAME] Employee 1 Check In - [DATE] Details [DATE] Open T [PERSON_NAME…" at bounding box center [457, 217] width 656 height 259
click at [238, 238] on span "Employee 1 Check In - [DATE]" at bounding box center [291, 242] width 107 height 11
click at [237, 241] on input "Employee 1 Check In - [DATE]" at bounding box center [335, 242] width 205 height 21
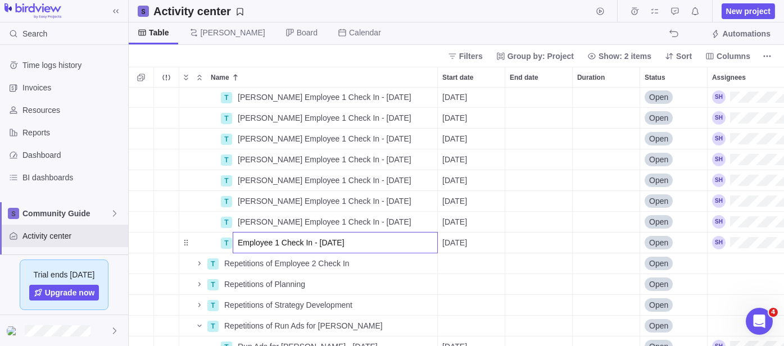
click at [236, 239] on input "Employee 1 Check In - [DATE]" at bounding box center [335, 242] width 205 height 21
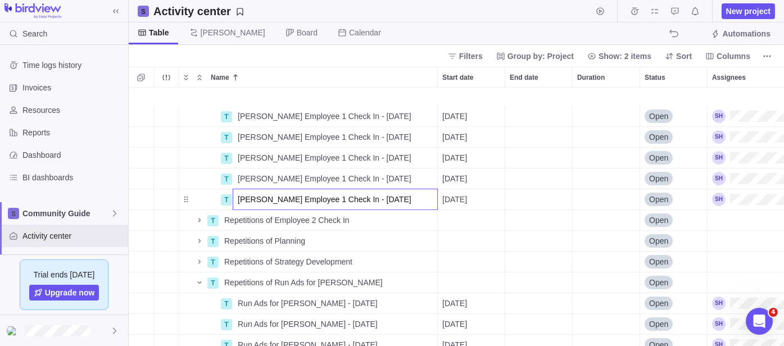
scroll to position [1124, 0]
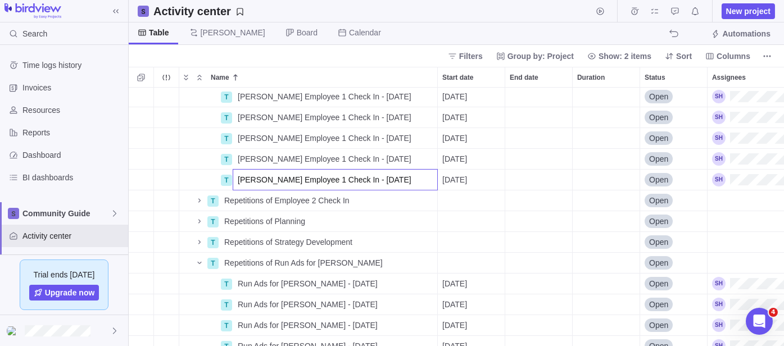
type input "[PERSON_NAME] Employee 1 Check In - [DATE]"
click at [408, 26] on body "Search Time logs history Invoices Resources Reports Dashboard BI dashboards Com…" at bounding box center [392, 173] width 784 height 346
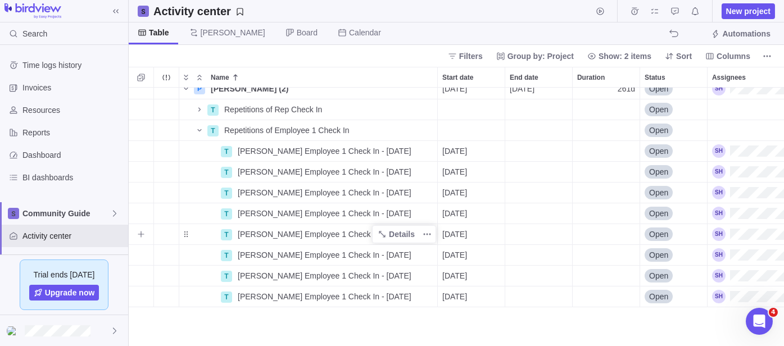
scroll to position [874, 0]
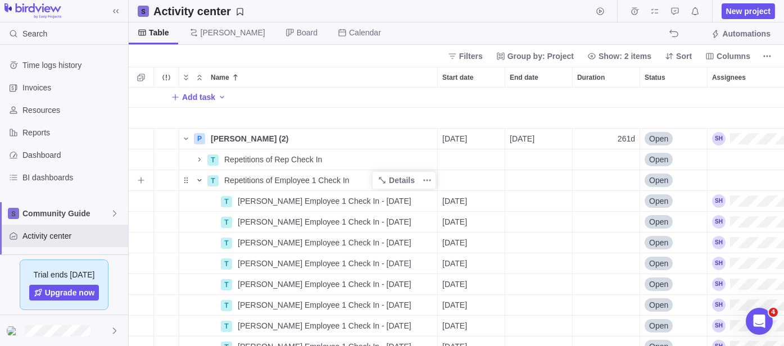
click at [200, 182] on icon "Name" at bounding box center [199, 180] width 9 height 9
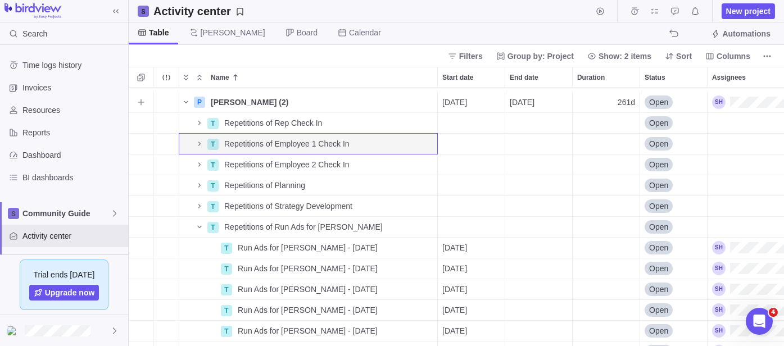
scroll to position [937, 0]
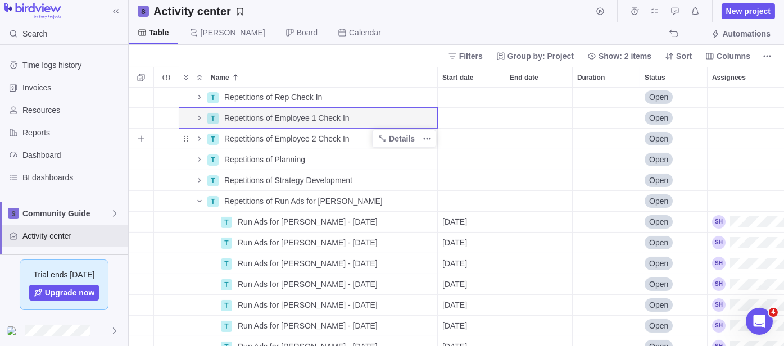
click at [255, 141] on span "Repetitions of Employee 2 Check In" at bounding box center [286, 138] width 125 height 11
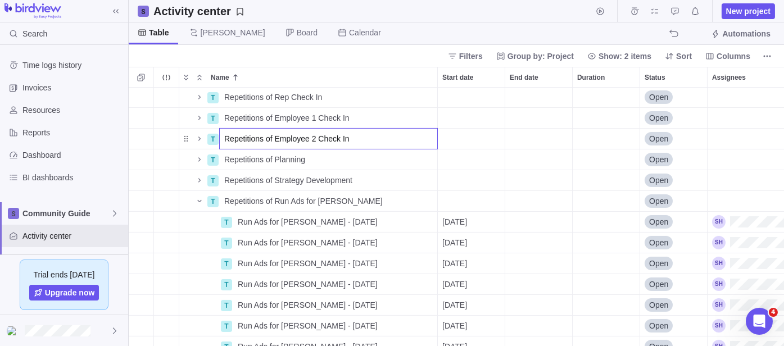
click at [255, 141] on input "Repetitions of Employee 2 Check In" at bounding box center [328, 138] width 219 height 21
click at [239, 135] on input "Repetitions of Employee 2 Check In" at bounding box center [328, 138] width 219 height 21
click at [226, 138] on input "Repetitions of Employee 2 Check In" at bounding box center [328, 138] width 219 height 21
click at [223, 141] on input "Repetitions of Employee 2 Check In" at bounding box center [328, 138] width 219 height 21
type input "[PERSON_NAME] Repetitions of Employee 2 Check In"
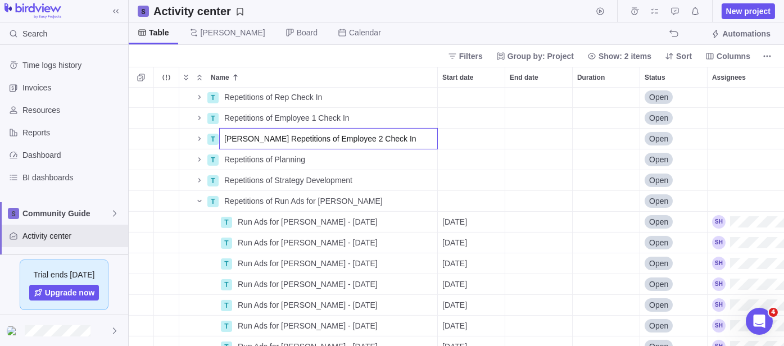
click at [198, 139] on div "T Repetitions of Rep Check In Details Open T Repetitions of Employee 1 Check In…" at bounding box center [457, 217] width 656 height 259
click at [197, 142] on icon "Name" at bounding box center [199, 138] width 9 height 9
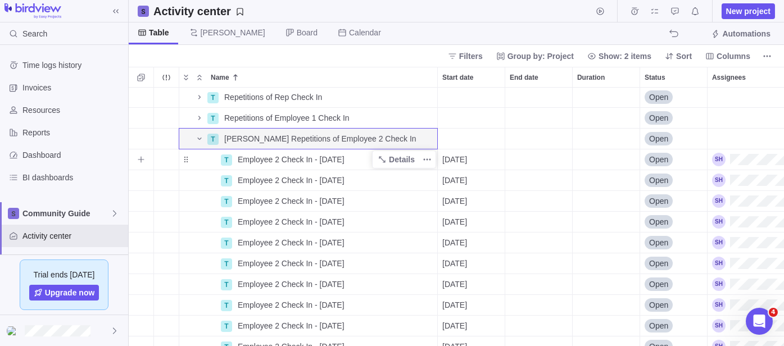
click at [243, 157] on span "Employee 2 Check In - [DATE]" at bounding box center [291, 159] width 107 height 11
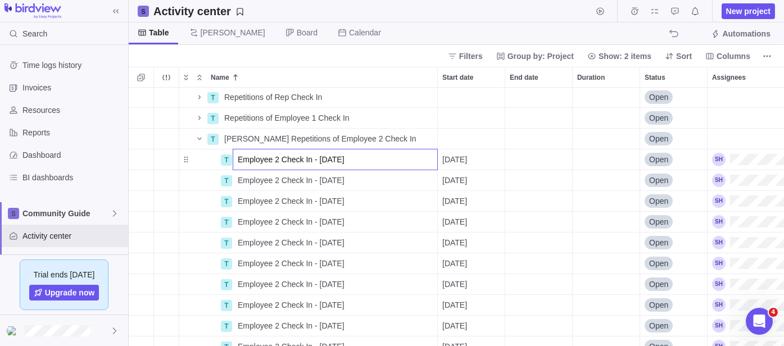
click at [239, 159] on input "Employee 2 Check In - [DATE]" at bounding box center [335, 159] width 205 height 21
click at [237, 161] on input "Employee 2 Check In - [DATE]" at bounding box center [335, 159] width 205 height 21
type input "[PERSON_NAME] Employee 2 Check In - [DATE]"
click at [271, 157] on span "[PERSON_NAME] Employee 2 Check In - [DATE]" at bounding box center [325, 159] width 174 height 11
click at [264, 157] on input "[PERSON_NAME] Employee 2 Check In - [DATE]" at bounding box center [335, 159] width 205 height 21
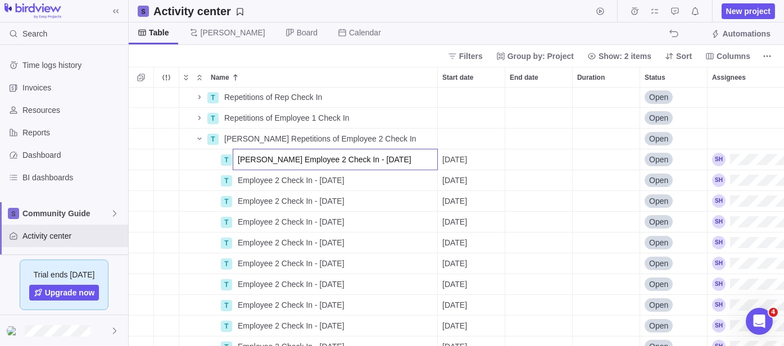
drag, startPoint x: 266, startPoint y: 157, endPoint x: 232, endPoint y: 158, distance: 34.9
click at [232, 158] on div "T Repetitions of Rep Check In Details Open T Repetitions of Employee 1 Check In…" at bounding box center [457, 217] width 656 height 259
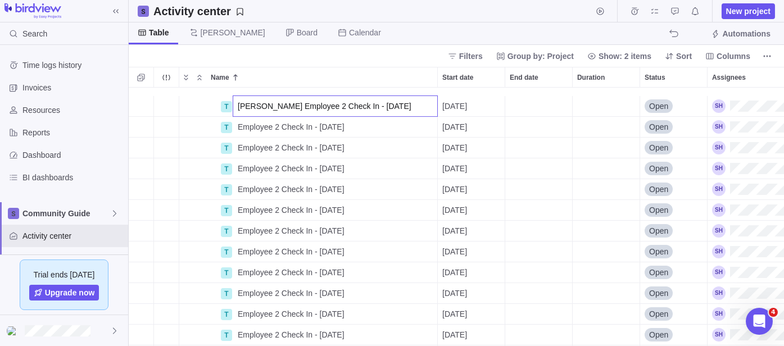
scroll to position [999, 0]
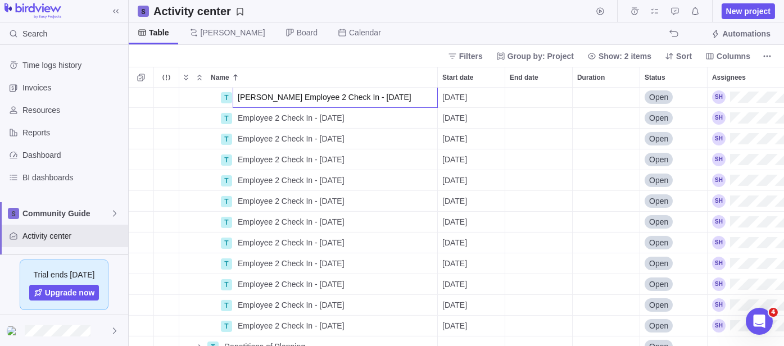
click at [249, 117] on div "T [PERSON_NAME] Employee 2 Check In - [DATE] [DATE] Open T Employee 2 Check In …" at bounding box center [457, 217] width 656 height 259
click at [249, 117] on span "Employee 2 Check In - [DATE]" at bounding box center [291, 117] width 107 height 11
click at [236, 121] on input "Employee 2 Check In - [DATE]" at bounding box center [335, 117] width 205 height 21
click at [236, 119] on input "Employee 2 Check In - [DATE]" at bounding box center [335, 117] width 205 height 21
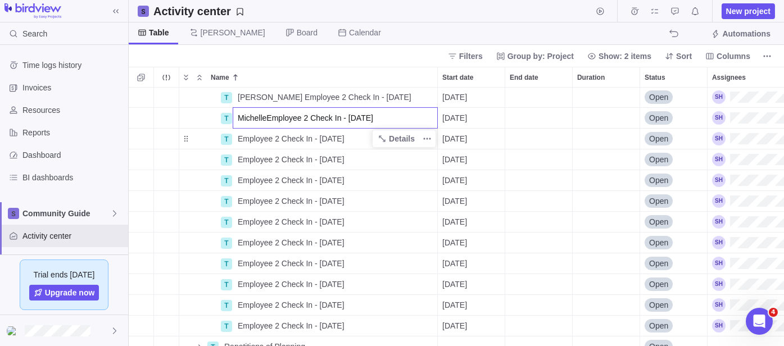
type input "MichelleEmployee 2 Check In - [DATE]"
click at [245, 136] on div "T [PERSON_NAME] Employee 2 Check In - [DATE] Details [DATE] Open T MichelleEmpl…" at bounding box center [457, 217] width 656 height 259
click at [245, 136] on span "Employee 2 Check In - [DATE]" at bounding box center [291, 138] width 107 height 11
click at [237, 138] on input "Employee 2 Check In - [DATE]" at bounding box center [335, 138] width 205 height 21
type input "MichelleEmployee 2 Check In - [DATE]"
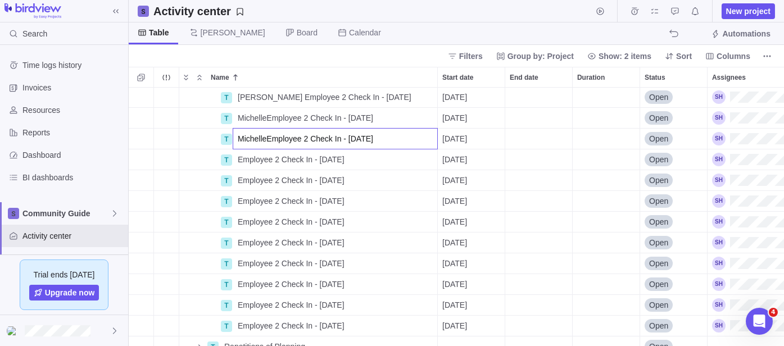
click at [237, 160] on div "T [PERSON_NAME] 2 Check In - [DATE] Details [DATE] Open T MichelleEmployee 2 Ch…" at bounding box center [457, 217] width 656 height 259
click at [237, 160] on div "Employee 2 Check In - [DATE]" at bounding box center [335, 160] width 204 height 20
click at [237, 160] on input "Employee 2 Check In - [DATE]" at bounding box center [335, 159] width 205 height 21
click at [238, 156] on input "Employee 2 Check In - [DATE]" at bounding box center [335, 159] width 205 height 21
type input "MichelleEmployee 2 Check In - [DATE]"
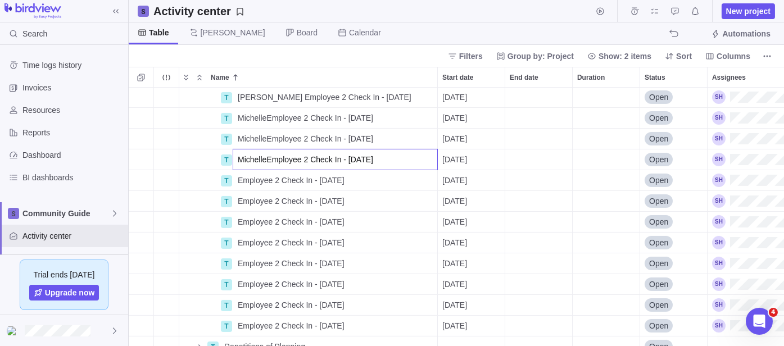
click at [244, 181] on div "T [PERSON_NAME] 2 Check In - [DATE] Details [DATE] Open T MichelleEmployee 2 Ch…" at bounding box center [457, 217] width 656 height 259
click at [244, 181] on span "Employee 2 Check In - [DATE]" at bounding box center [291, 180] width 107 height 11
click at [240, 180] on input "Employee 2 Check In - [DATE]" at bounding box center [335, 180] width 205 height 21
click at [236, 180] on input "Employee 2 Check In - [DATE]" at bounding box center [335, 180] width 205 height 21
type input "MichelleEmployee 2 Check In - [DATE]"
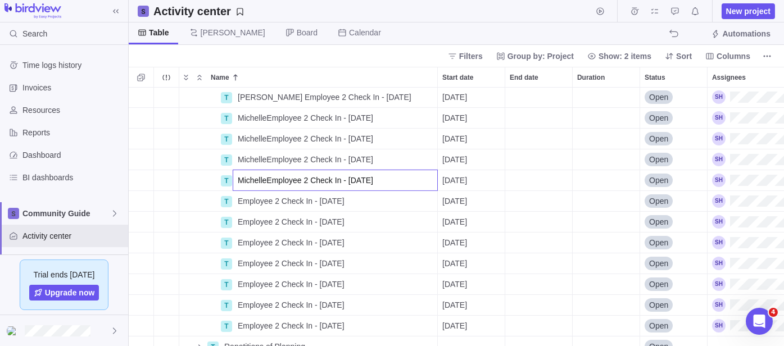
click at [243, 199] on div "T [PERSON_NAME] 2 Check In - [DATE] Details [DATE] Open T MichelleEmployee 2 Ch…" at bounding box center [457, 217] width 656 height 259
click at [243, 199] on span "Employee 2 Check In - [DATE]" at bounding box center [291, 201] width 107 height 11
click at [236, 202] on input "Employee 2 Check In - [DATE]" at bounding box center [335, 201] width 205 height 21
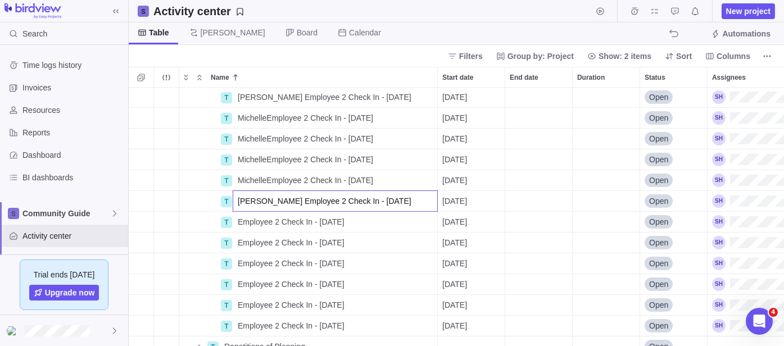
type input "[PERSON_NAME] Employee 2 Check In - [DATE]"
click at [242, 223] on div "T [PERSON_NAME] 2 Check In - [DATE] Details [DATE] Open T MichelleEmployee 2 Ch…" at bounding box center [457, 217] width 656 height 259
click at [242, 223] on span "Employee 2 Check In - [DATE]" at bounding box center [291, 221] width 107 height 11
click at [238, 226] on input "Employee 2 Check In - [DATE]" at bounding box center [335, 221] width 205 height 21
type input "[PERSON_NAME] 2 Check In - [DATE]"
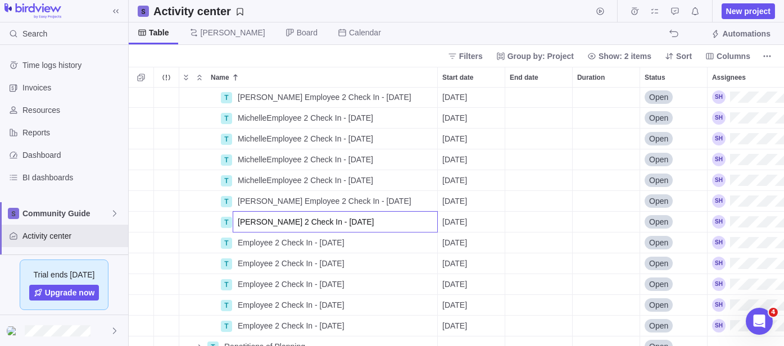
click at [251, 240] on div "T [PERSON_NAME] 2 Check In - [DATE] Details [DATE] Open T MichelleEmployee 2 Ch…" at bounding box center [457, 217] width 656 height 259
click at [251, 240] on span "Employee 2 Check In - [DATE]" at bounding box center [291, 242] width 107 height 11
click at [239, 244] on input "Employee 2 Check In - [DATE]" at bounding box center [335, 242] width 205 height 21
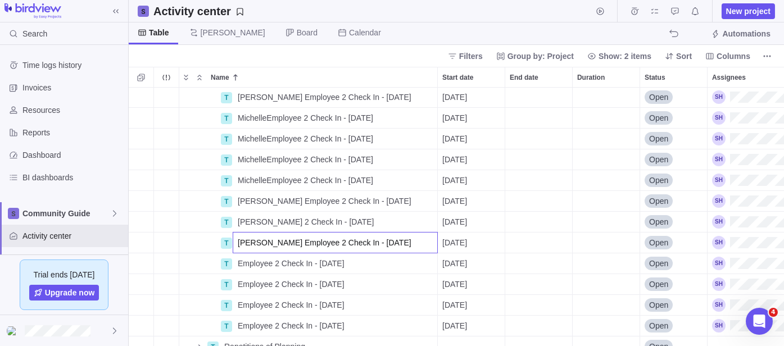
type input "[PERSON_NAME] Employee 2 Check In - [DATE]"
click at [242, 260] on div "T [PERSON_NAME] 2 Check In - [DATE] Details [DATE] Open T MichelleEmployee 2 Ch…" at bounding box center [457, 217] width 656 height 259
click at [242, 260] on span "Employee 2 Check In - [DATE]" at bounding box center [291, 263] width 107 height 11
click at [236, 264] on input "Employee 2 Check In - [DATE]" at bounding box center [335, 263] width 205 height 21
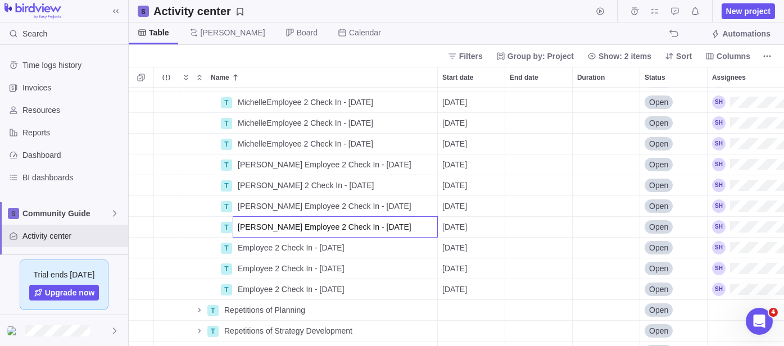
scroll to position [1061, 0]
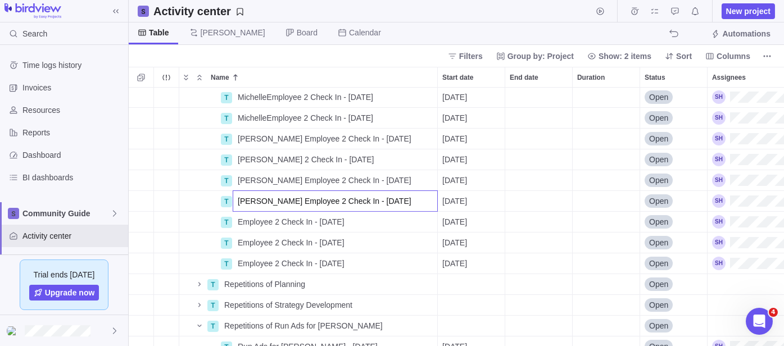
type input "[PERSON_NAME] Employee 2 Check In - [DATE]"
click at [244, 224] on div "T MichelleEmployee 2 Check In - [DATE] Details [DATE] Open T MichelleEmployee 2…" at bounding box center [457, 217] width 656 height 259
click at [244, 224] on span "Employee 2 Check In - [DATE]" at bounding box center [291, 221] width 107 height 11
click at [239, 223] on input "Employee 2 Check In - [DATE]" at bounding box center [335, 221] width 205 height 21
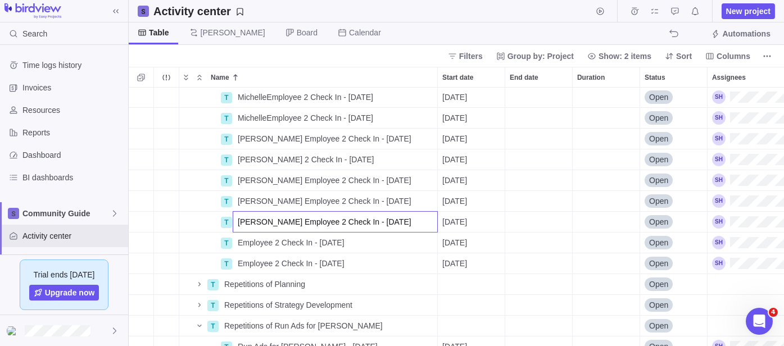
type input "[PERSON_NAME] Employee 2 Check In - [DATE]"
click at [244, 243] on div "T MichelleEmployee 2 Check In - [DATE] Details [DATE] Open T MichelleEmployee 2…" at bounding box center [457, 217] width 656 height 259
click at [244, 243] on span "Employee 2 Check In - [DATE]" at bounding box center [291, 242] width 107 height 11
click at [234, 244] on input "Employee 2 Check In - [DATE]" at bounding box center [335, 242] width 205 height 21
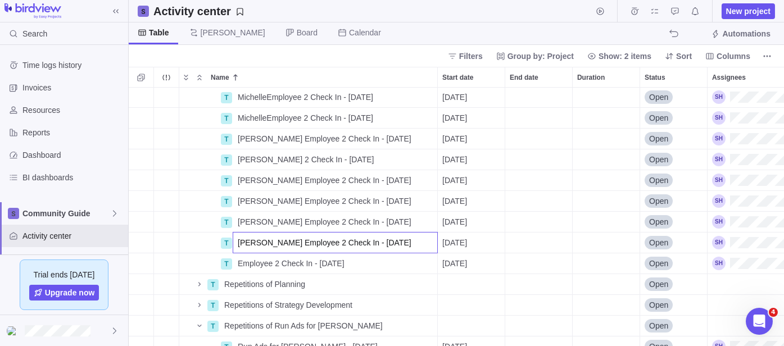
type input "[PERSON_NAME] Employee 2 Check In - [DATE]"
click at [247, 260] on div "T MichelleEmployee 2 Check In - [DATE] Details [DATE] Open T MichelleEmployee 2…" at bounding box center [457, 217] width 656 height 259
click at [247, 260] on span "Employee 2 Check In - [DATE]" at bounding box center [291, 263] width 107 height 11
click at [237, 262] on input "Employee 2 Check In - [DATE]" at bounding box center [335, 263] width 205 height 21
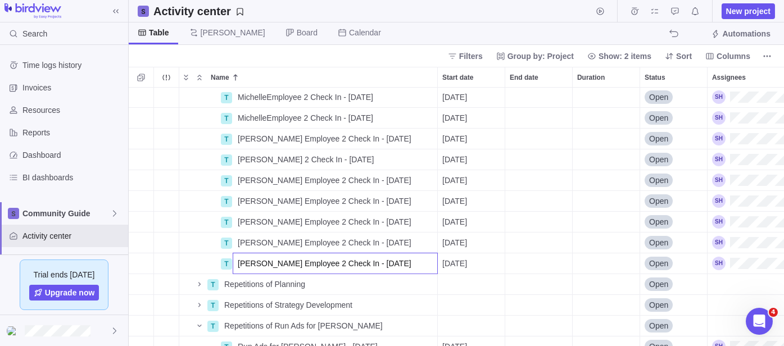
type input "[PERSON_NAME] Employee 2 Check In - [DATE]"
click at [286, 62] on body "Search Time logs history Invoices Resources Reports Dashboard BI dashboards Com…" at bounding box center [392, 173] width 784 height 346
